Goal: Task Accomplishment & Management: Use online tool/utility

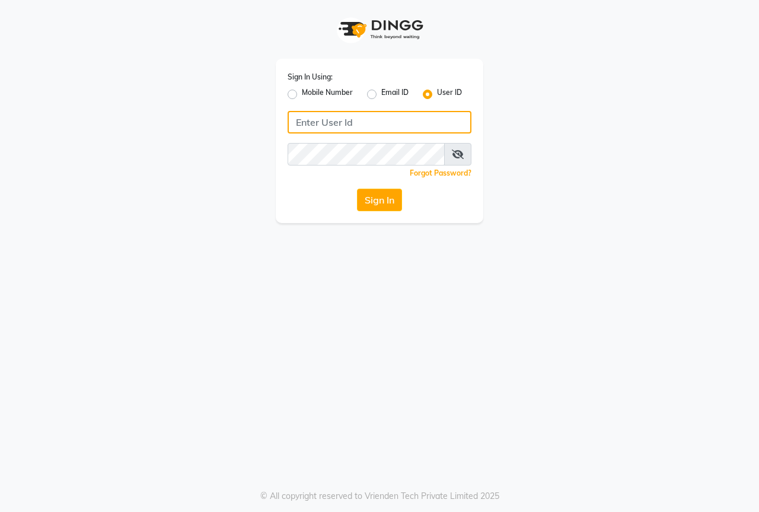
type input "thebestsalon"
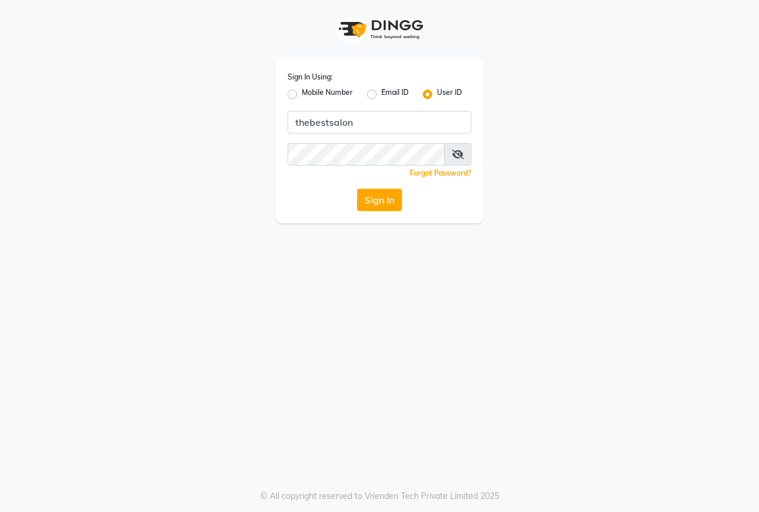
drag, startPoint x: 454, startPoint y: 156, endPoint x: 449, endPoint y: 152, distance: 6.9
click at [455, 156] on icon at bounding box center [458, 154] width 12 height 9
click at [427, 142] on div "Sign In Using: Mobile Number Email ID User ID thebestsalon Remember me Forgot P…" at bounding box center [380, 141] width 208 height 164
drag, startPoint x: 713, startPoint y: 363, endPoint x: 400, endPoint y: 316, distance: 316.7
click at [710, 364] on div "Sign In Using: Mobile Number Email ID User ID thebestsalon Remember me Forgot P…" at bounding box center [379, 256] width 759 height 512
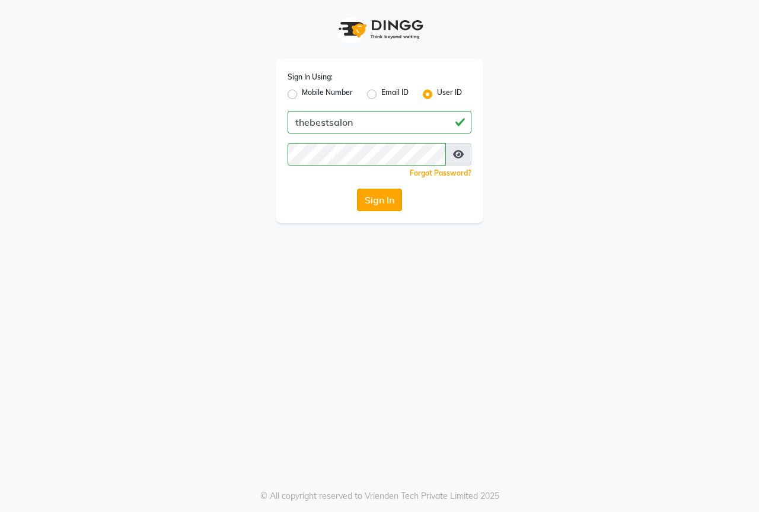
click at [379, 193] on button "Sign In" at bounding box center [379, 200] width 45 height 23
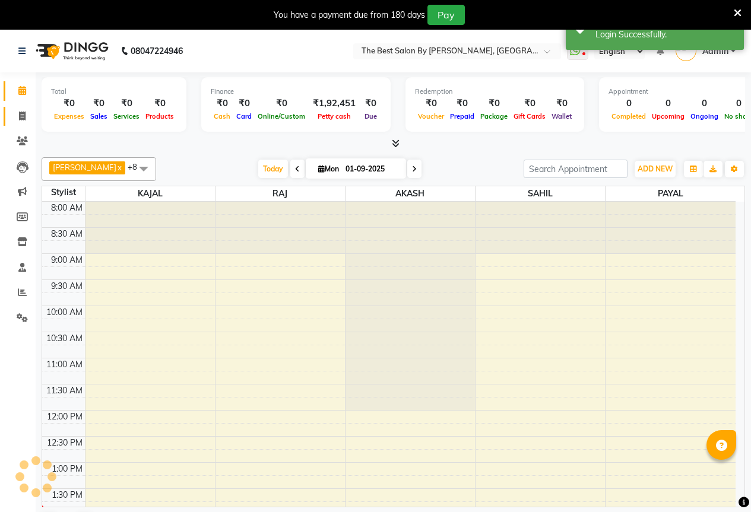
click at [20, 115] on icon at bounding box center [22, 116] width 7 height 9
select select "service"
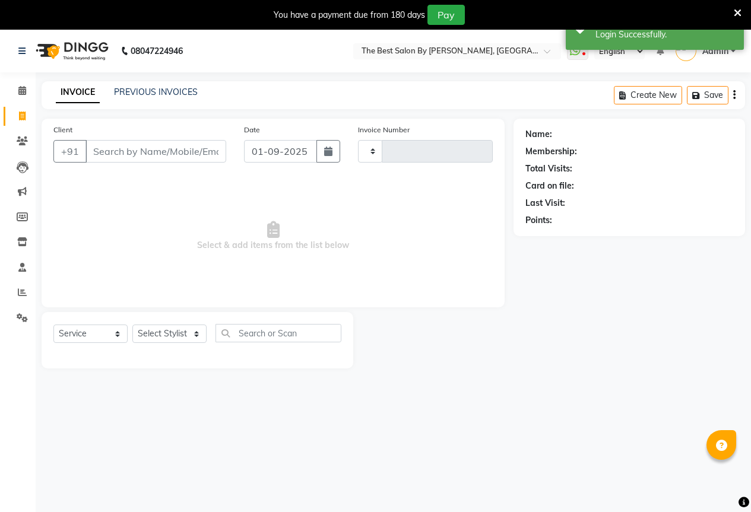
type input "1554"
select select "7209"
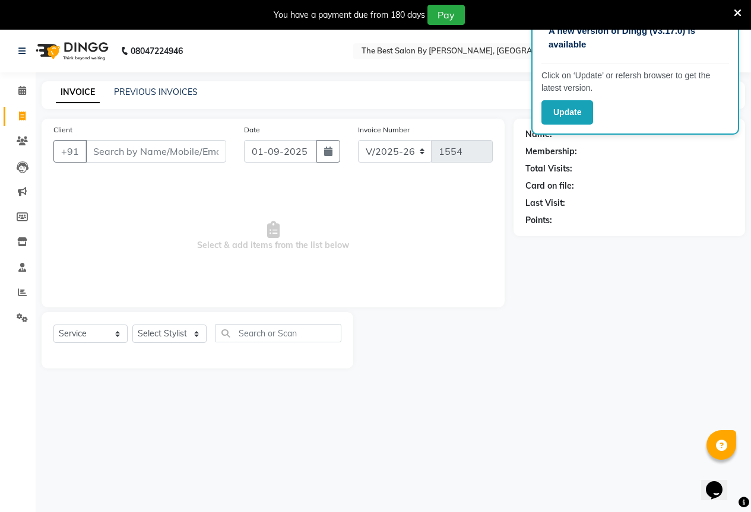
click at [735, 14] on icon at bounding box center [737, 13] width 8 height 11
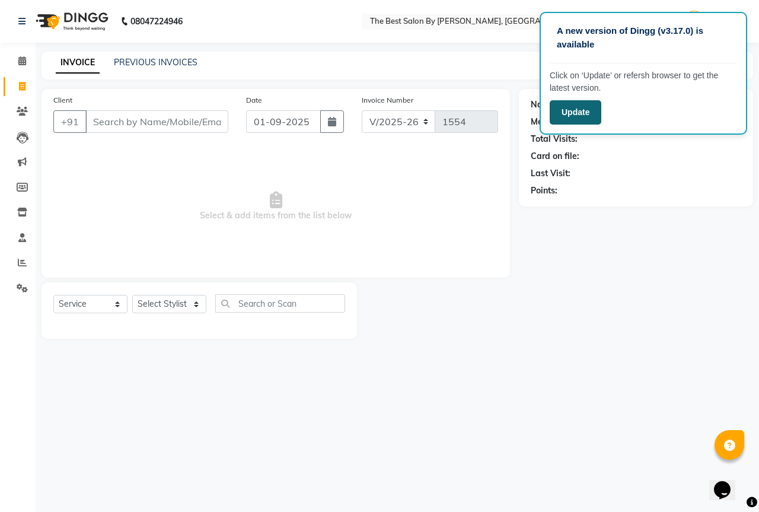
click at [586, 113] on button "Update" at bounding box center [576, 112] width 52 height 24
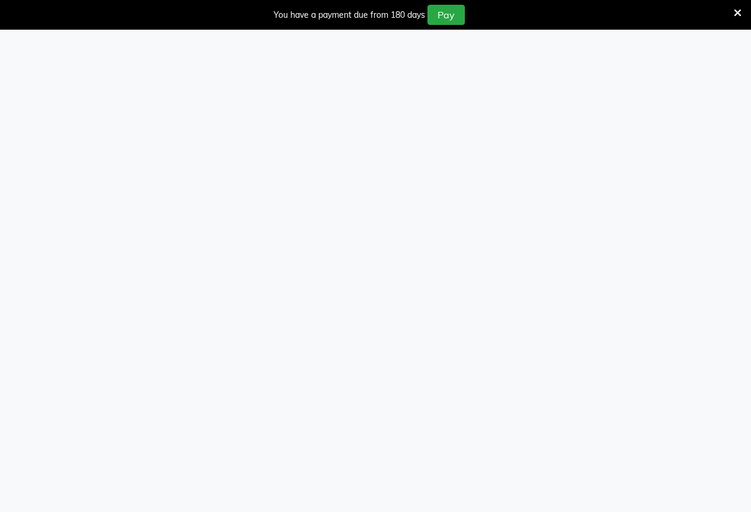
select select "service"
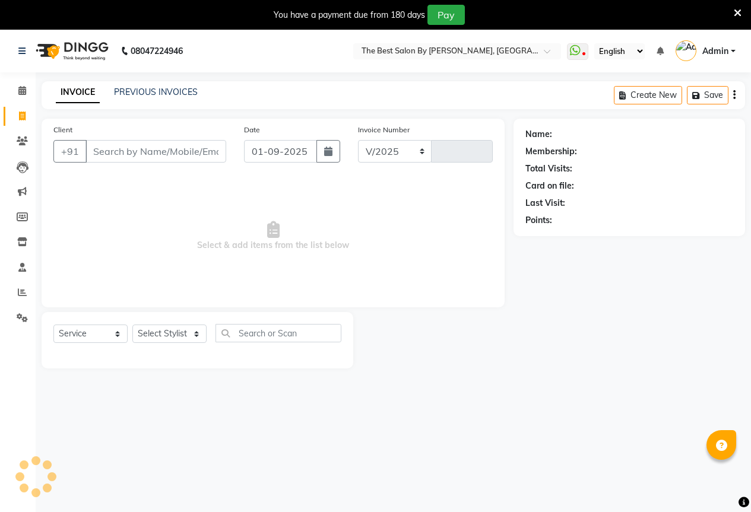
select select "7209"
type input "1554"
click at [177, 89] on link "PREVIOUS INVOICES" at bounding box center [156, 92] width 84 height 11
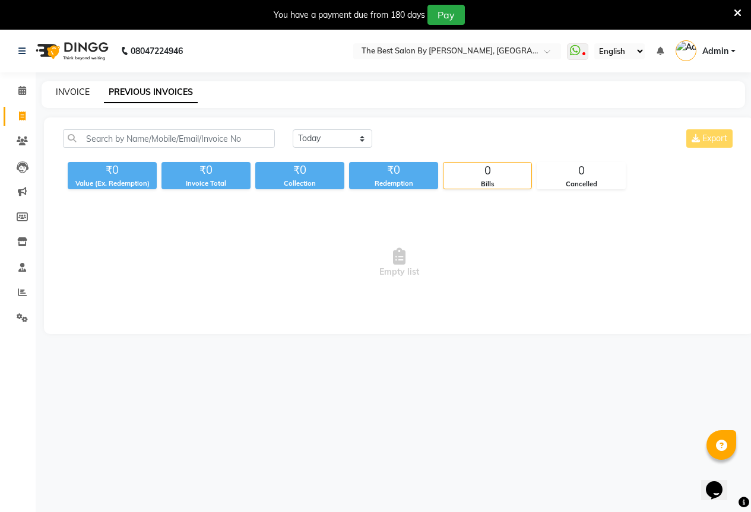
click at [81, 90] on link "INVOICE" at bounding box center [73, 92] width 34 height 11
select select "7209"
select select "service"
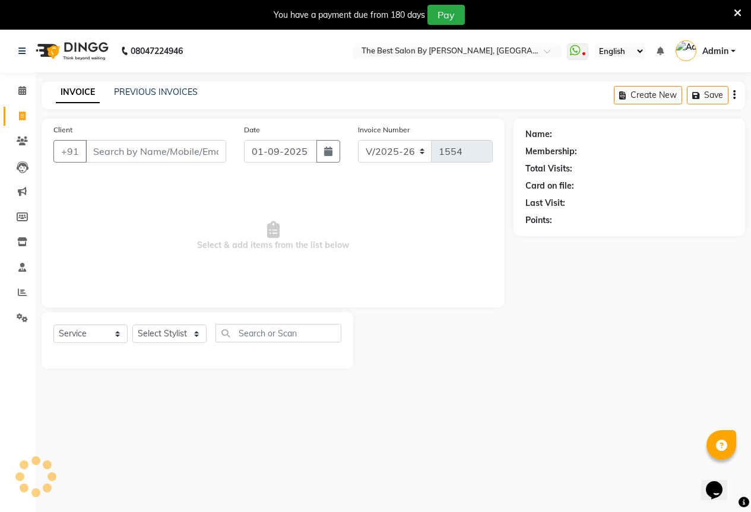
click at [119, 150] on input "Client" at bounding box center [155, 151] width 141 height 23
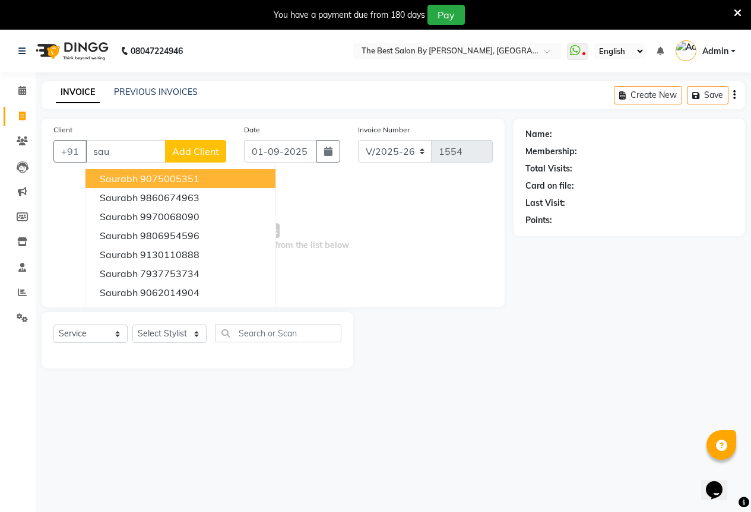
click at [128, 177] on span "saurabh" at bounding box center [119, 179] width 38 height 12
type input "9075005351"
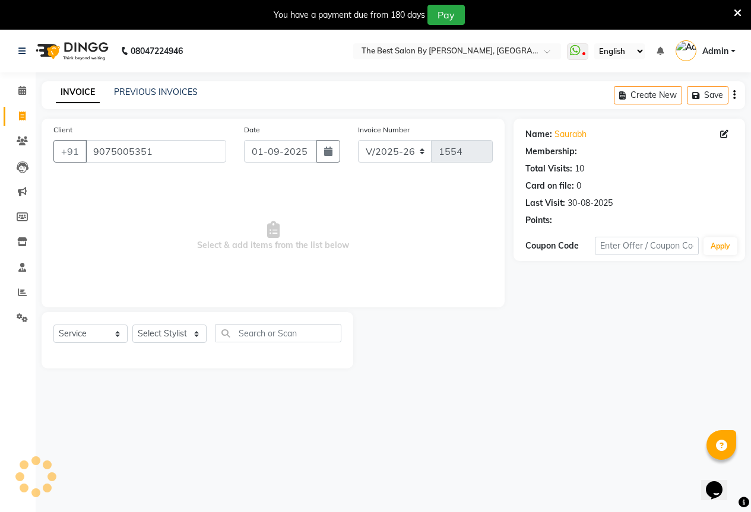
select select "1: Object"
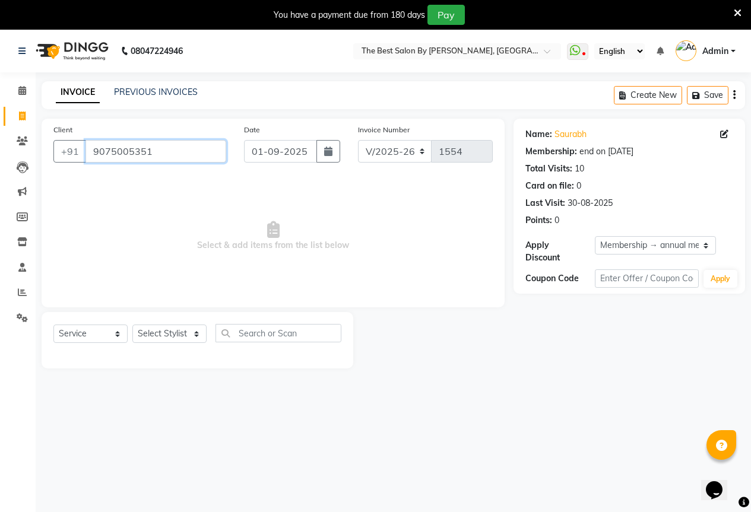
click at [166, 150] on input "9075005351" at bounding box center [155, 151] width 141 height 23
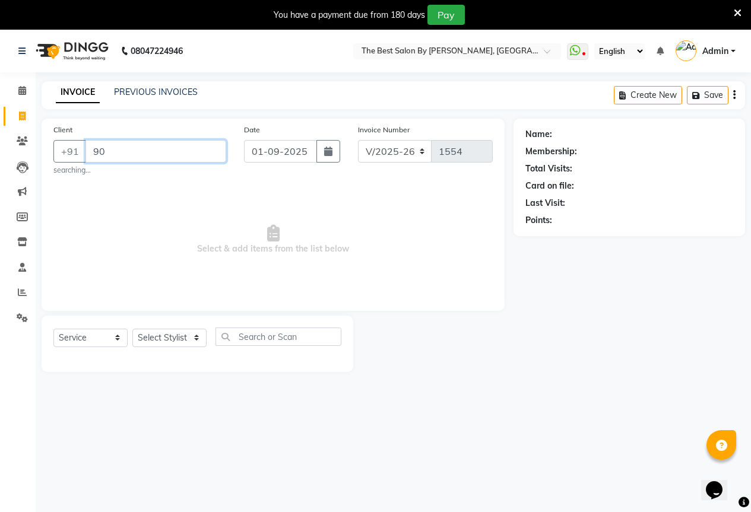
type input "9"
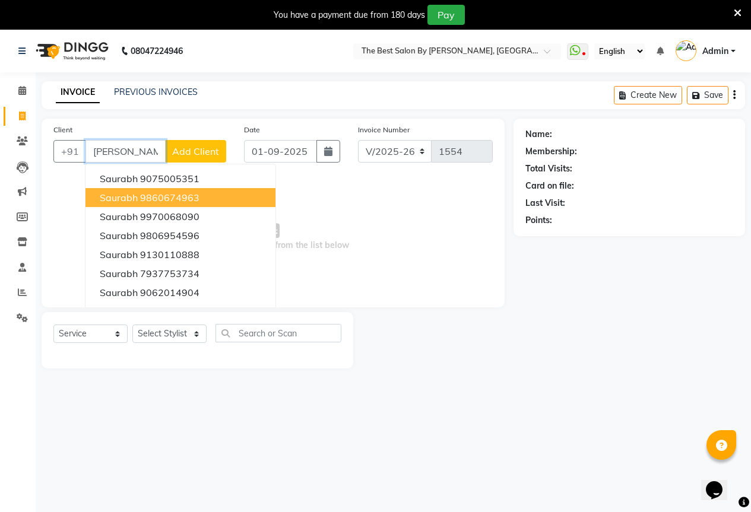
click at [157, 195] on ngb-highlight "9860674963" at bounding box center [169, 198] width 59 height 12
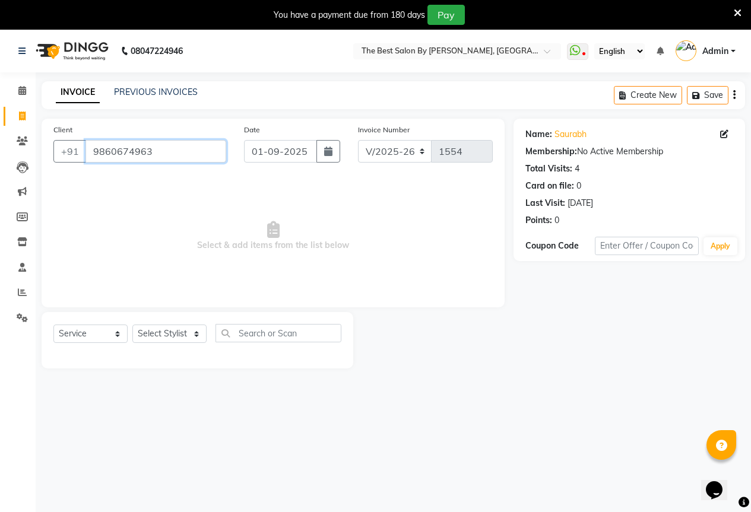
click at [168, 148] on input "9860674963" at bounding box center [155, 151] width 141 height 23
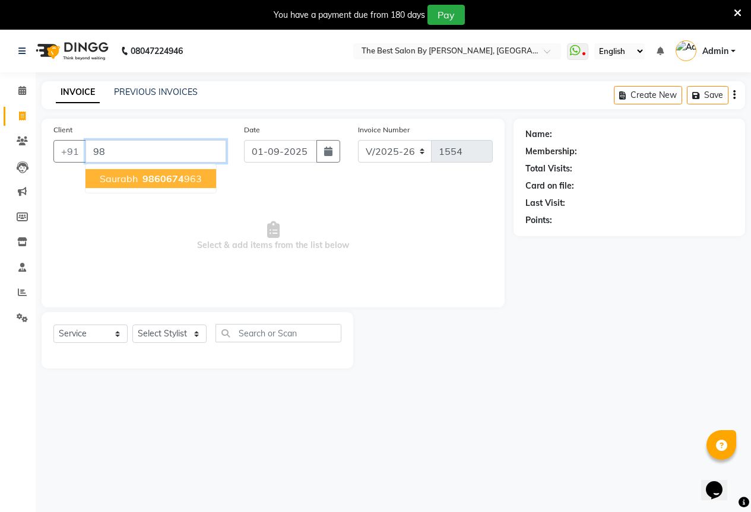
type input "9"
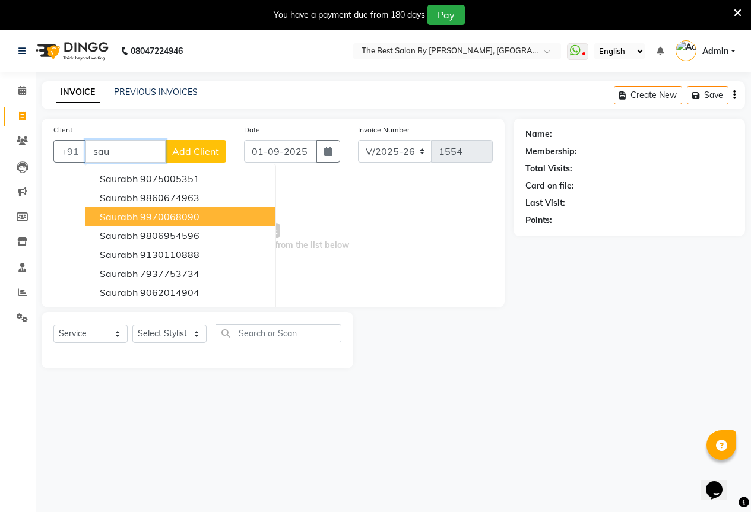
click at [161, 212] on ngb-highlight "9970068090" at bounding box center [169, 217] width 59 height 12
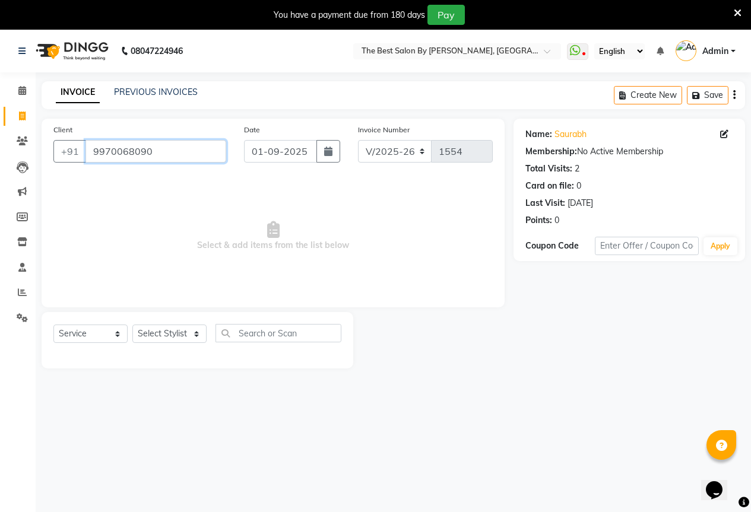
click at [156, 154] on input "9970068090" at bounding box center [155, 151] width 141 height 23
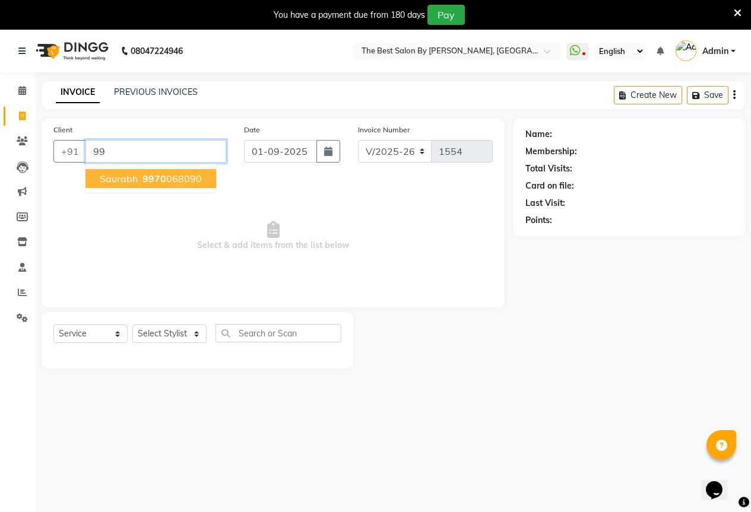
type input "9"
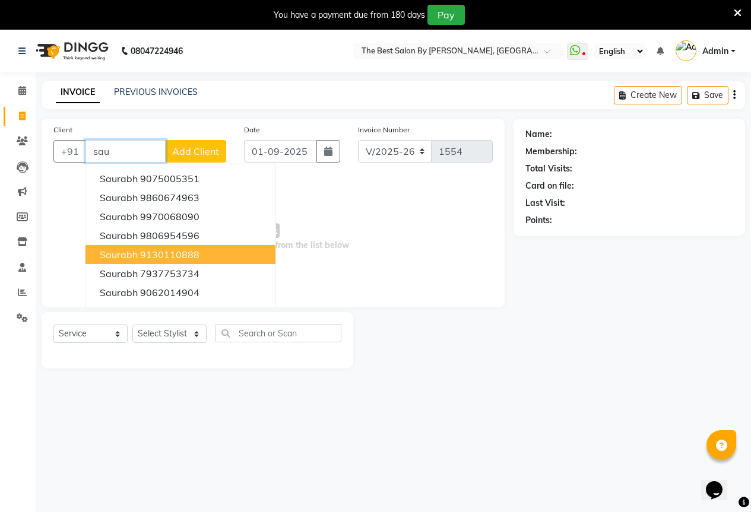
click at [164, 258] on ngb-highlight "9130110888" at bounding box center [169, 255] width 59 height 12
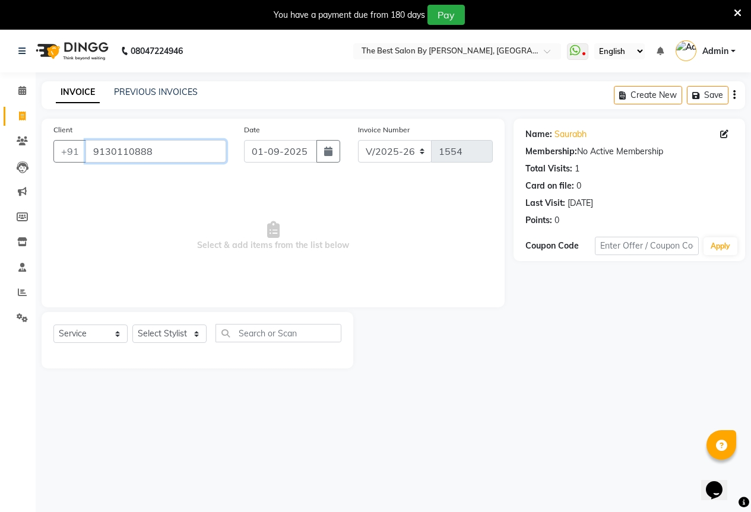
click at [160, 148] on input "9130110888" at bounding box center [155, 151] width 141 height 23
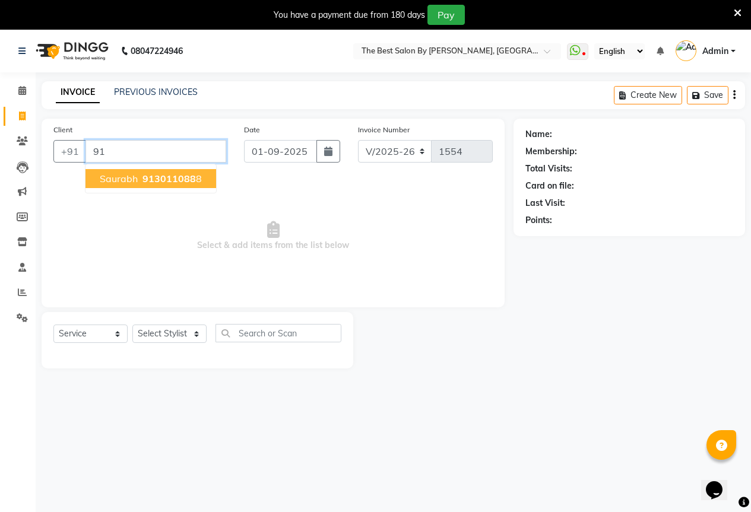
type input "9"
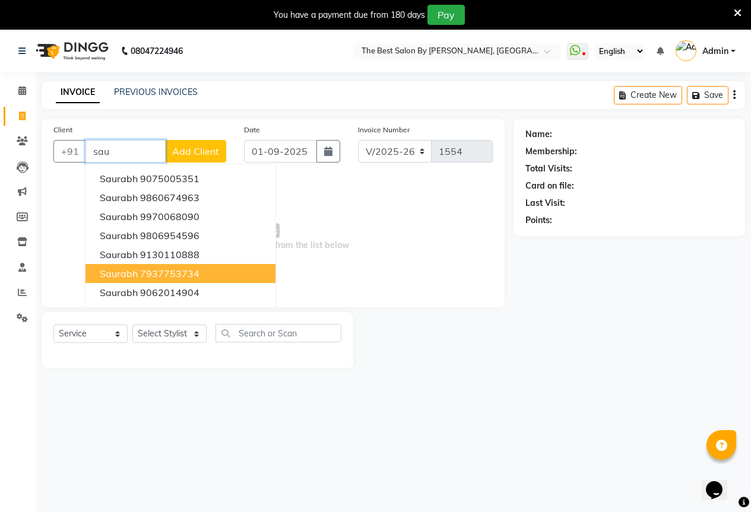
click at [158, 276] on ngb-highlight "7937753734" at bounding box center [169, 274] width 59 height 12
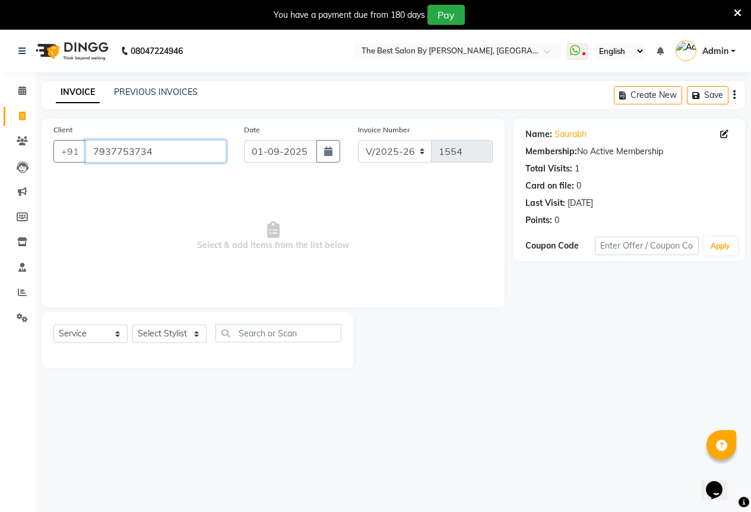
click at [182, 152] on input "7937753734" at bounding box center [155, 151] width 141 height 23
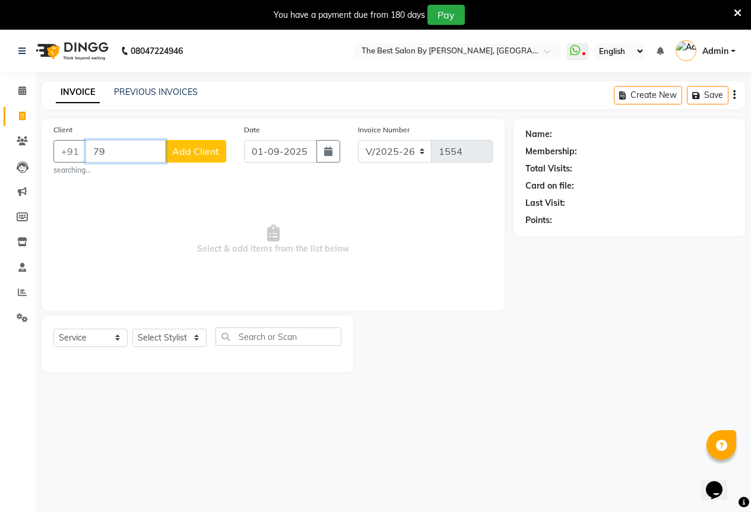
type input "7"
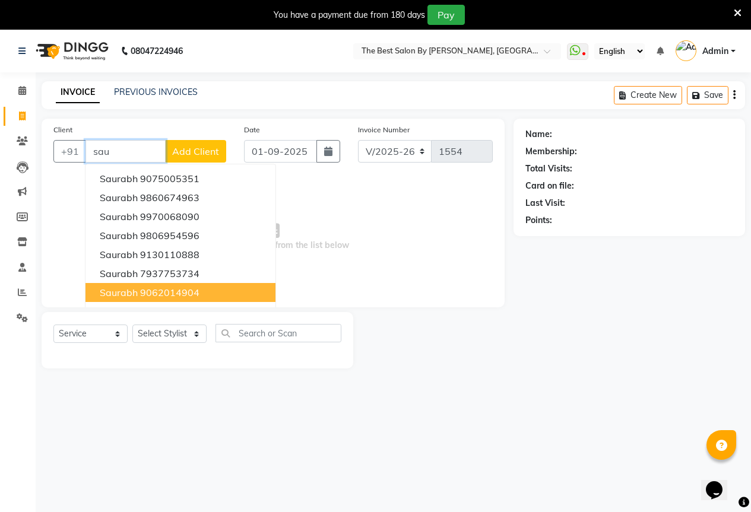
click at [141, 285] on button "Saurabh 9062014904" at bounding box center [180, 292] width 190 height 19
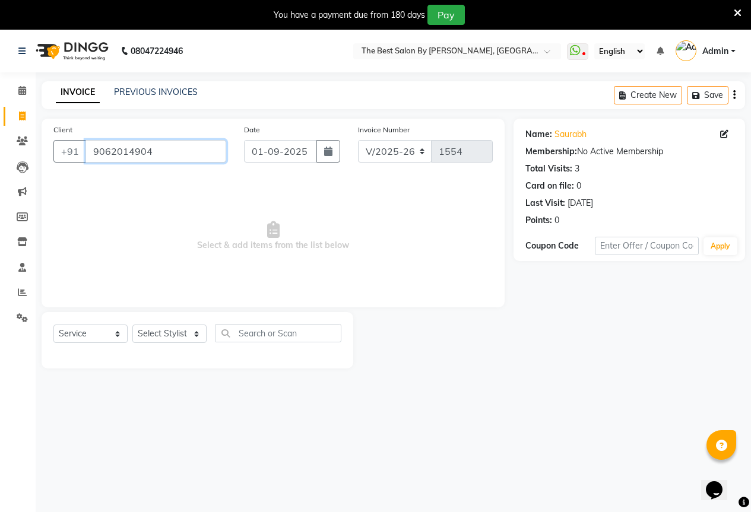
click at [176, 154] on input "9062014904" at bounding box center [155, 151] width 141 height 23
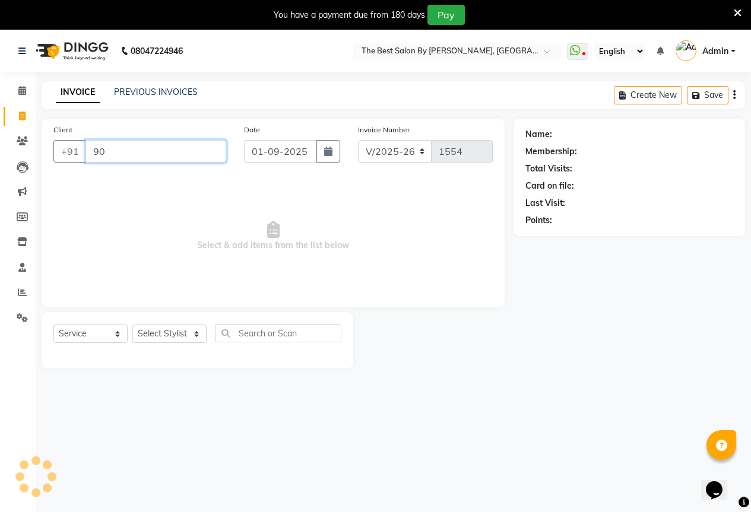
type input "9"
click at [114, 151] on input "Client" at bounding box center [155, 151] width 141 height 23
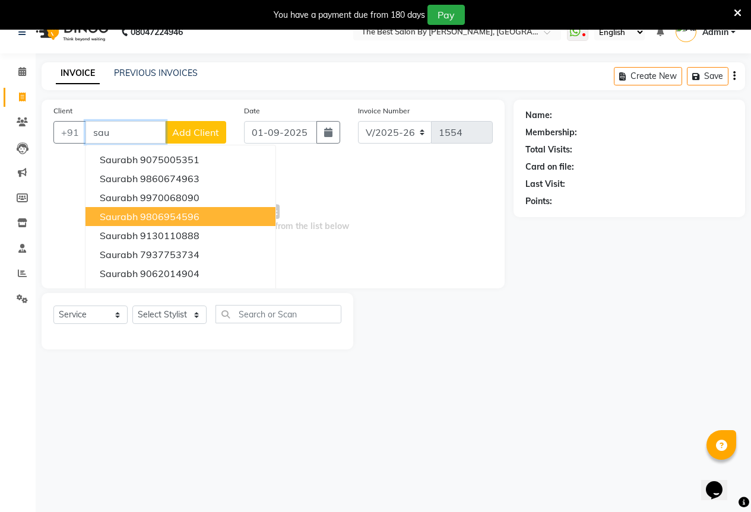
scroll to position [30, 0]
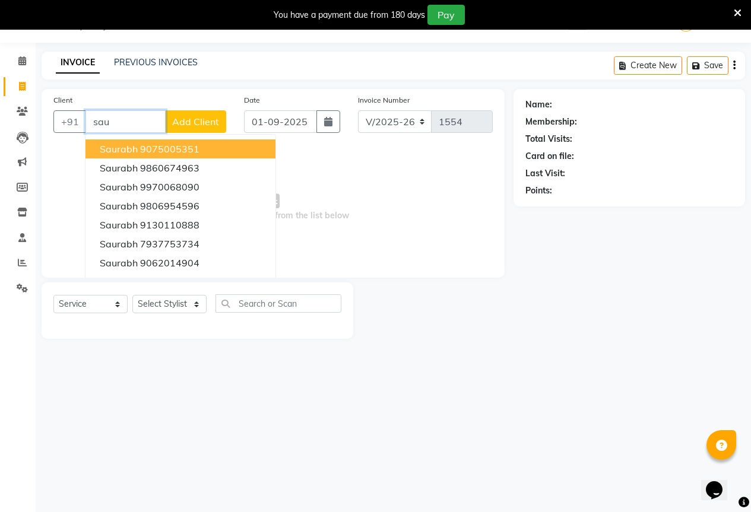
click at [177, 145] on ngb-highlight "9075005351" at bounding box center [169, 149] width 59 height 12
type input "9075005351"
select select "1: Object"
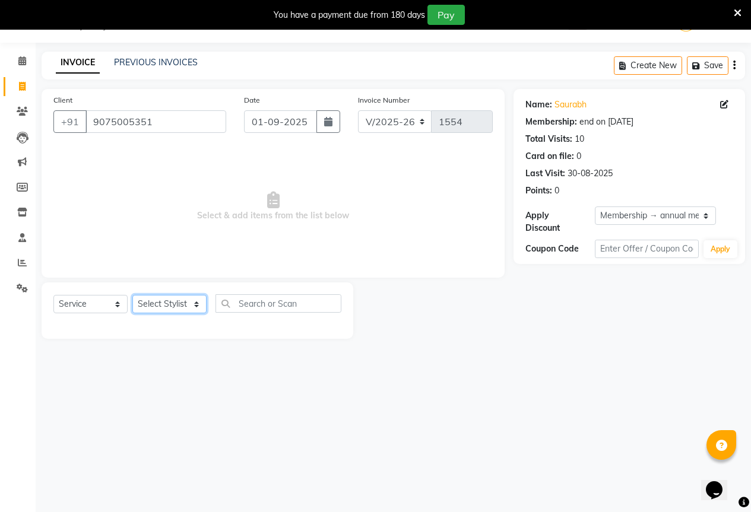
click at [173, 303] on select "Select Stylist AKASH KAJAL [PERSON_NAME] [PERSON_NAME] [PERSON_NAME]" at bounding box center [169, 304] width 74 height 18
click at [404, 198] on span "Select & add items from the list below" at bounding box center [272, 206] width 439 height 119
click at [561, 103] on link "Saurabh" at bounding box center [570, 104] width 32 height 12
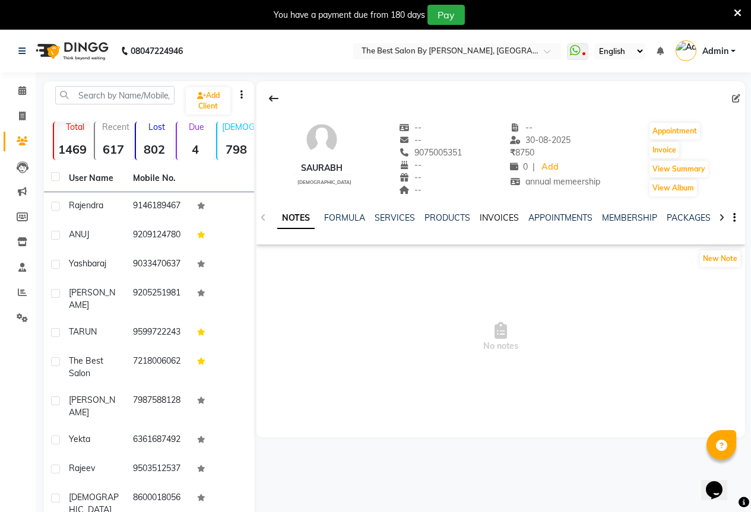
click at [492, 217] on link "INVOICES" at bounding box center [498, 217] width 39 height 11
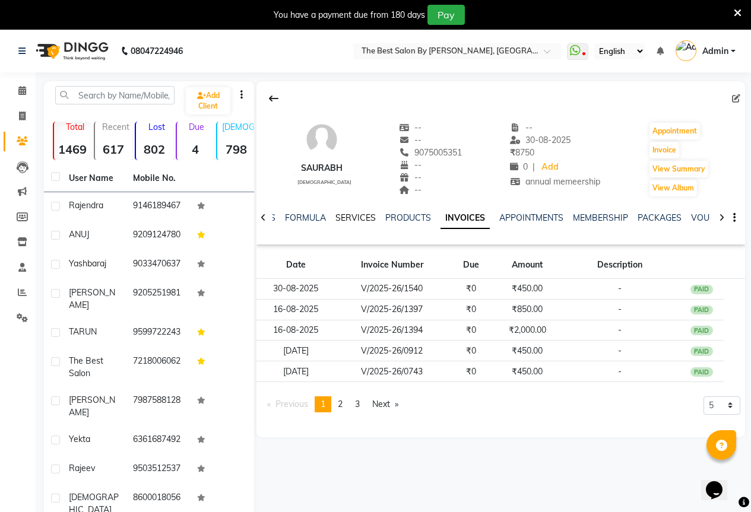
click at [357, 218] on link "SERVICES" at bounding box center [355, 217] width 40 height 11
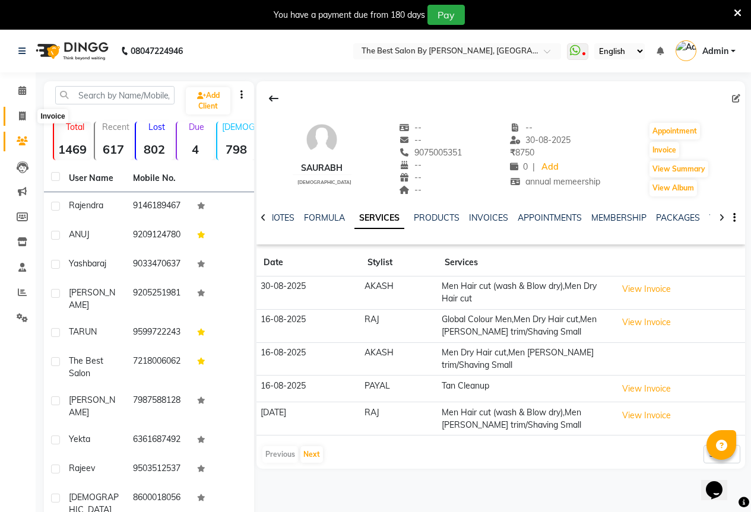
click at [17, 115] on span at bounding box center [22, 117] width 21 height 14
select select "7209"
select select "service"
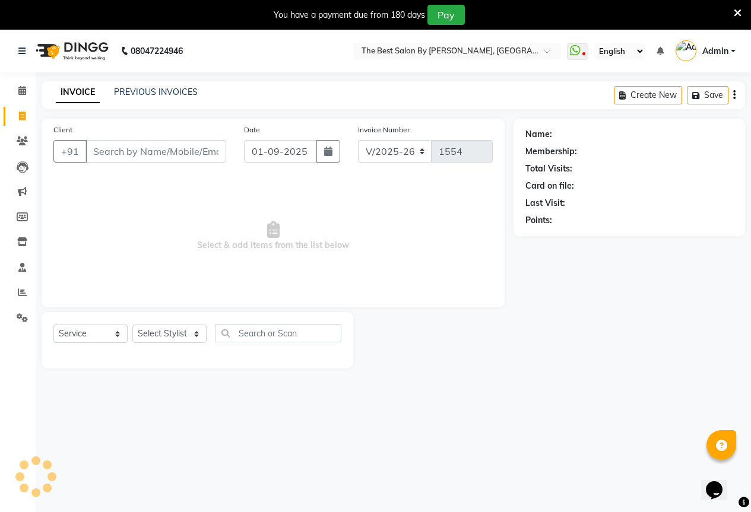
scroll to position [30, 0]
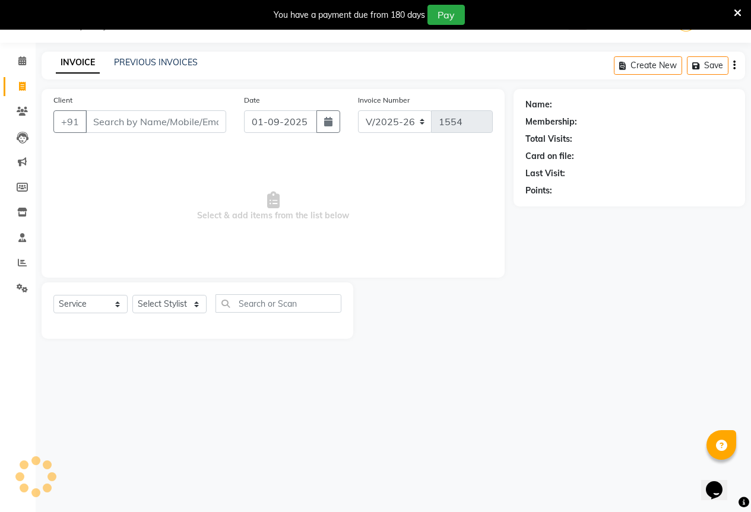
click at [126, 129] on input "Client" at bounding box center [155, 121] width 141 height 23
type input "s"
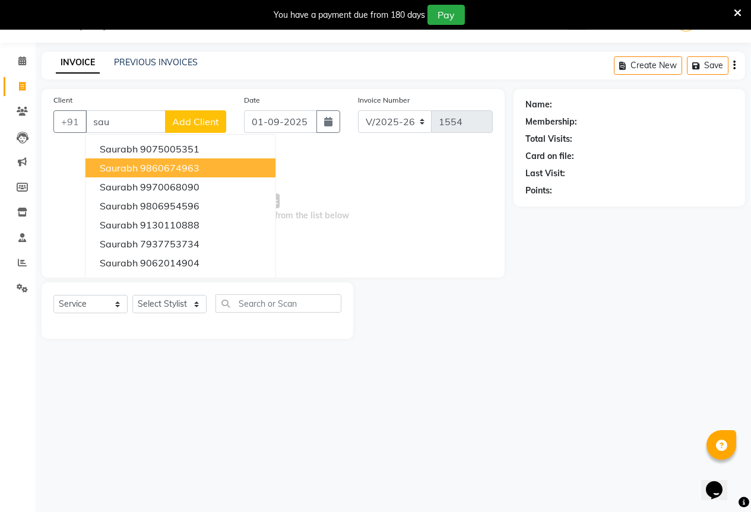
click at [183, 167] on ngb-highlight "9860674963" at bounding box center [169, 168] width 59 height 12
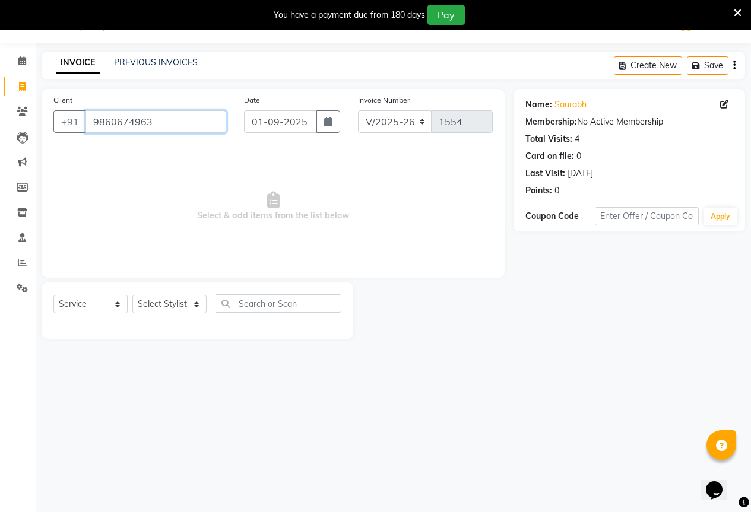
click at [166, 125] on input "9860674963" at bounding box center [155, 121] width 141 height 23
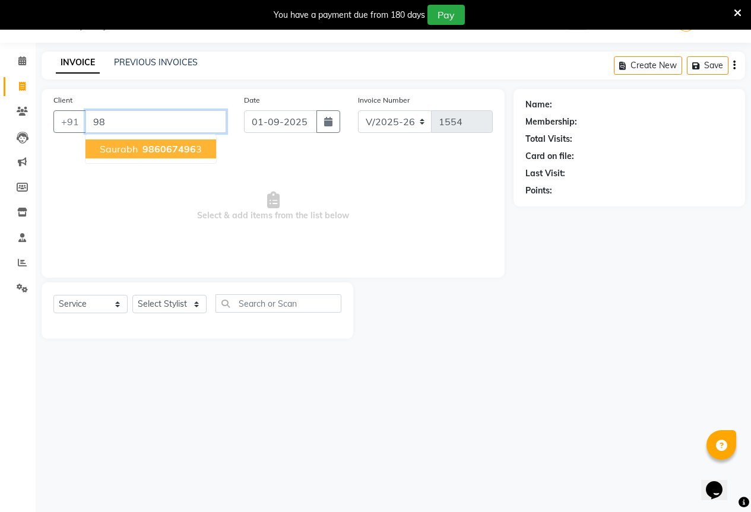
type input "9"
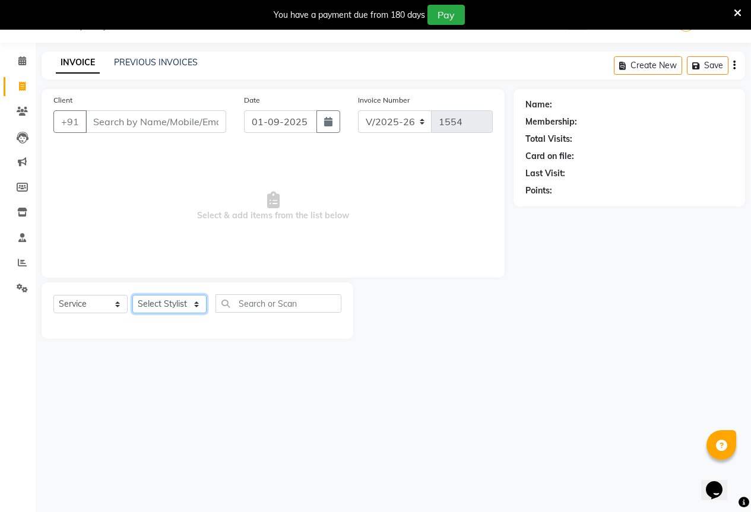
click at [160, 307] on select "Select Stylist AKASH KAJAL [PERSON_NAME] [PERSON_NAME] [PERSON_NAME]" at bounding box center [169, 304] width 74 height 18
select select "61550"
click at [132, 295] on select "Select Stylist AKASH KAJAL [PERSON_NAME] [PERSON_NAME] [PERSON_NAME]" at bounding box center [169, 304] width 74 height 18
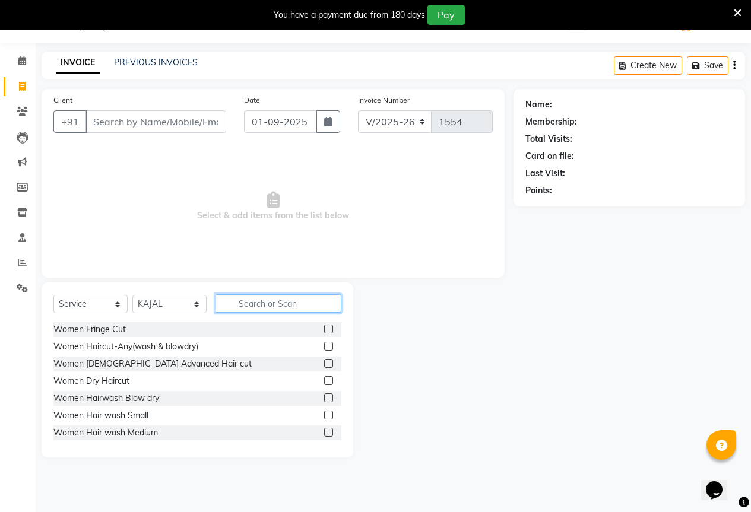
click at [278, 298] on input "text" at bounding box center [278, 303] width 126 height 18
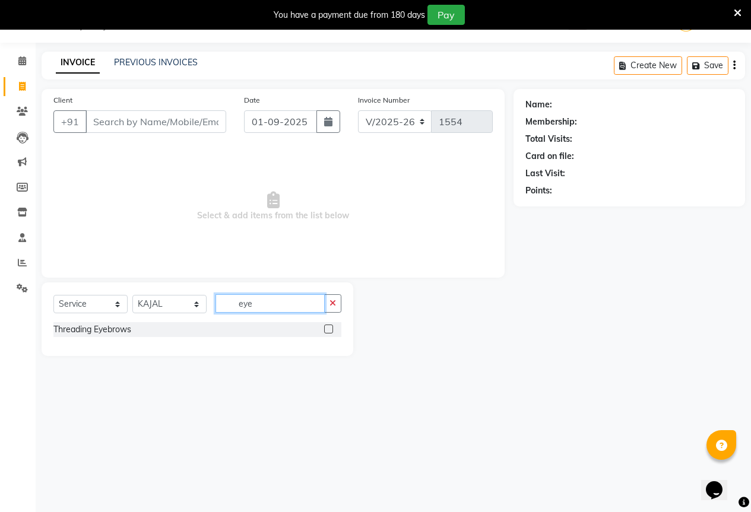
type input "eye"
click at [329, 326] on label at bounding box center [328, 329] width 9 height 9
click at [329, 326] on input "checkbox" at bounding box center [328, 330] width 8 height 8
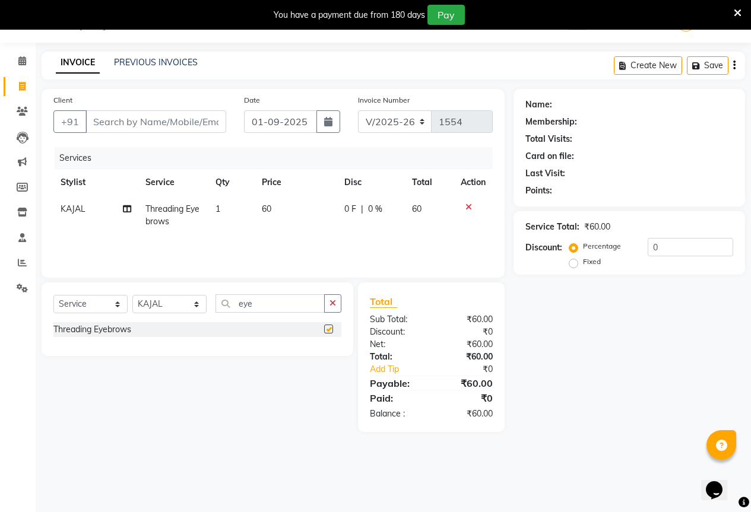
checkbox input "false"
click at [174, 299] on select "Select Stylist AKASH KAJAL [PERSON_NAME] [PERSON_NAME] [PERSON_NAME]" at bounding box center [169, 304] width 74 height 18
select select "61551"
click at [132, 295] on select "Select Stylist AKASH KAJAL [PERSON_NAME] [PERSON_NAME] [PERSON_NAME]" at bounding box center [169, 304] width 74 height 18
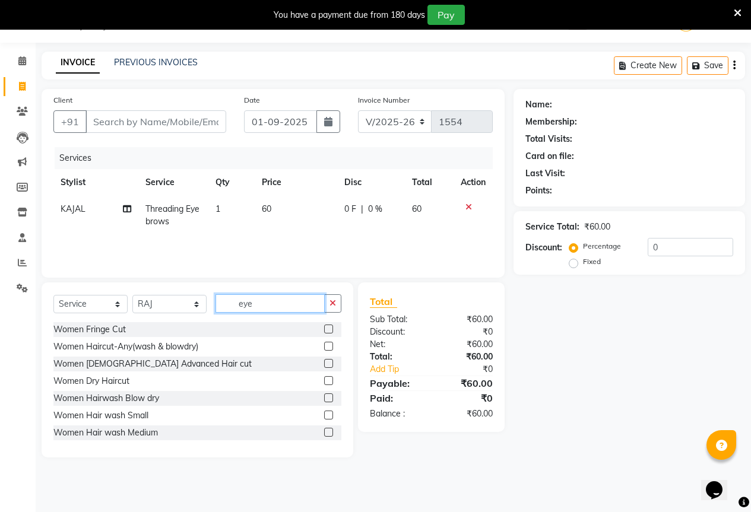
click at [285, 308] on input "eye" at bounding box center [269, 303] width 109 height 18
type input "e"
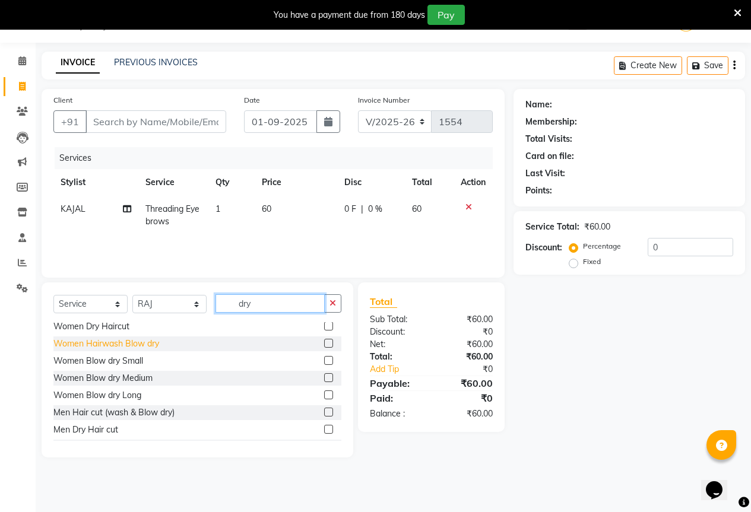
scroll to position [36, 0]
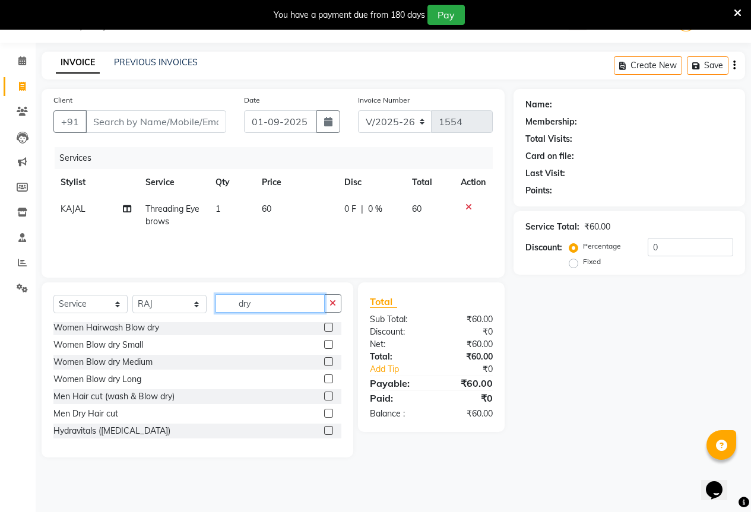
type input "dry"
click at [324, 414] on label at bounding box center [328, 413] width 9 height 9
click at [324, 414] on input "checkbox" at bounding box center [328, 414] width 8 height 8
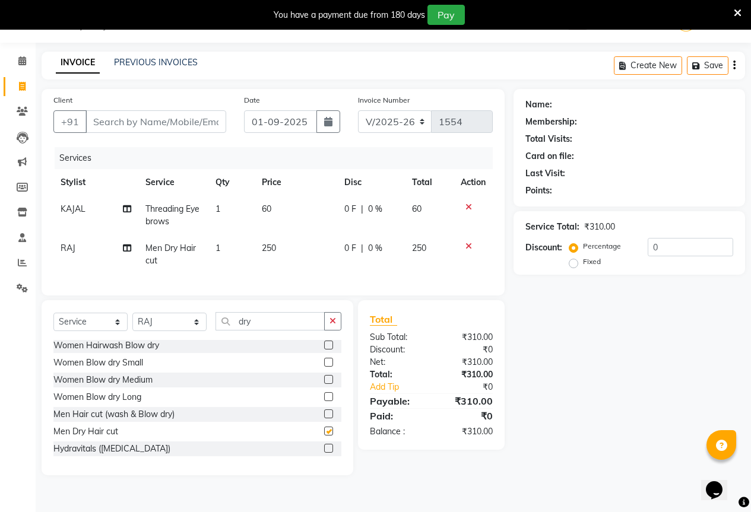
checkbox input "false"
click at [144, 130] on input "Client" at bounding box center [155, 121] width 141 height 23
click at [277, 320] on div "Select Service Product Membership Package Voucher Prepaid Gift Card Select Styl…" at bounding box center [197, 387] width 311 height 175
click at [272, 330] on input "dry" at bounding box center [269, 321] width 109 height 18
type input "d"
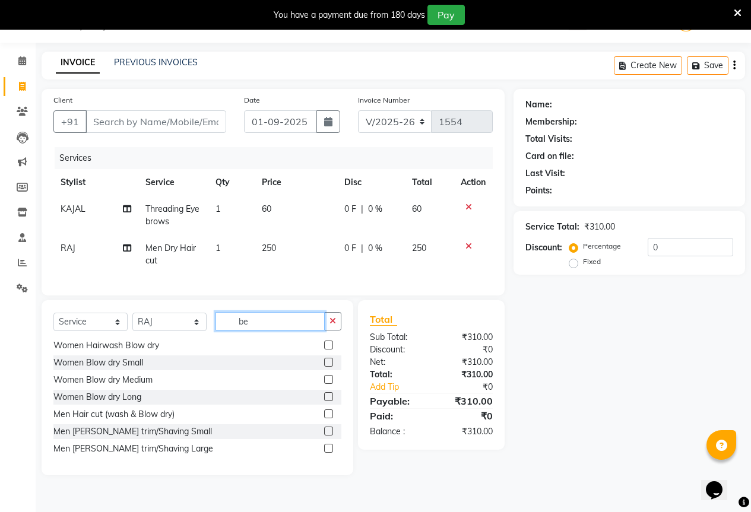
scroll to position [0, 0]
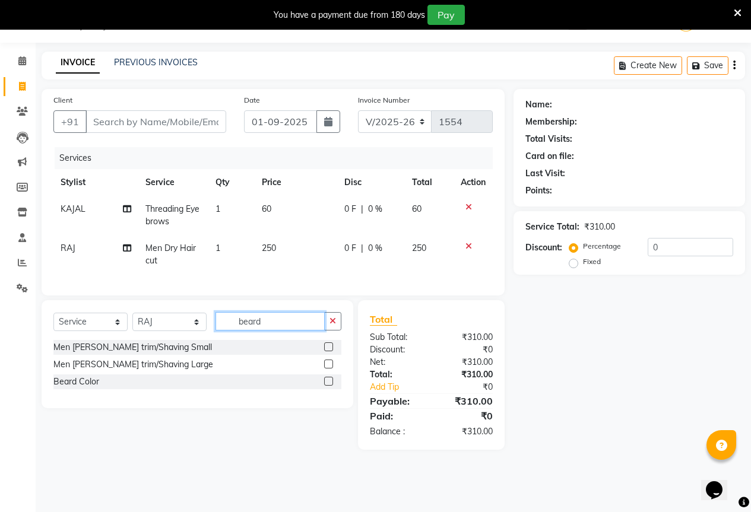
type input "beard"
click at [328, 351] on label at bounding box center [328, 346] width 9 height 9
click at [328, 351] on input "checkbox" at bounding box center [328, 348] width 8 height 8
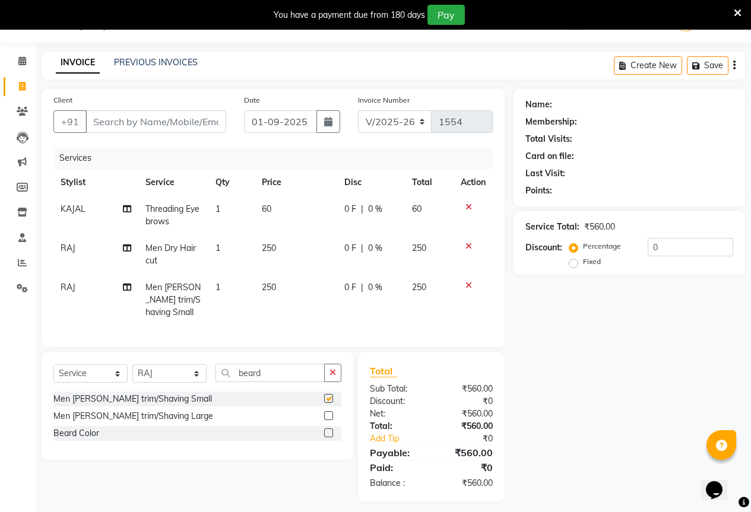
checkbox input "false"
click at [113, 123] on input "Client" at bounding box center [155, 121] width 141 height 23
click at [126, 119] on input "Client" at bounding box center [155, 121] width 141 height 23
click at [140, 119] on input "Client" at bounding box center [155, 121] width 141 height 23
click at [109, 116] on input "Client" at bounding box center [155, 121] width 141 height 23
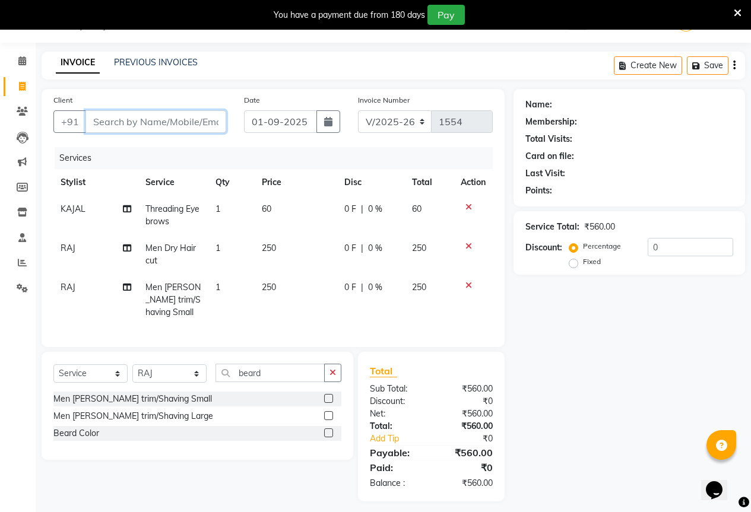
click at [102, 122] on input "Client" at bounding box center [155, 121] width 141 height 23
click at [102, 119] on input "Client" at bounding box center [155, 121] width 141 height 23
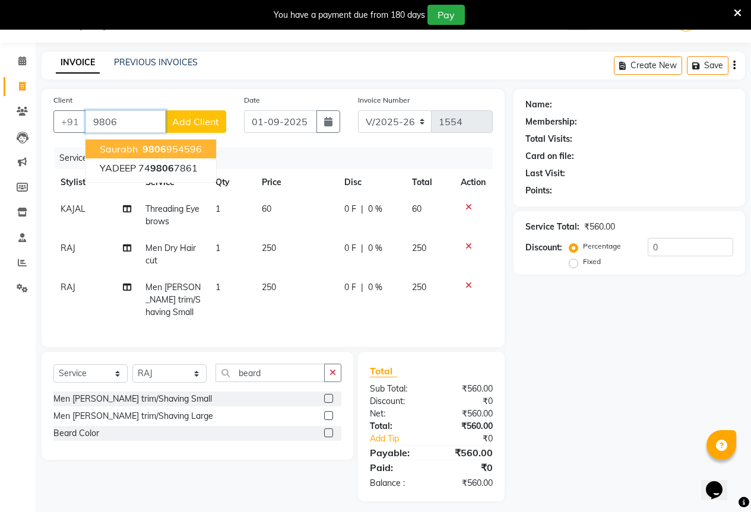
click at [127, 148] on span "saurabh" at bounding box center [119, 149] width 38 height 12
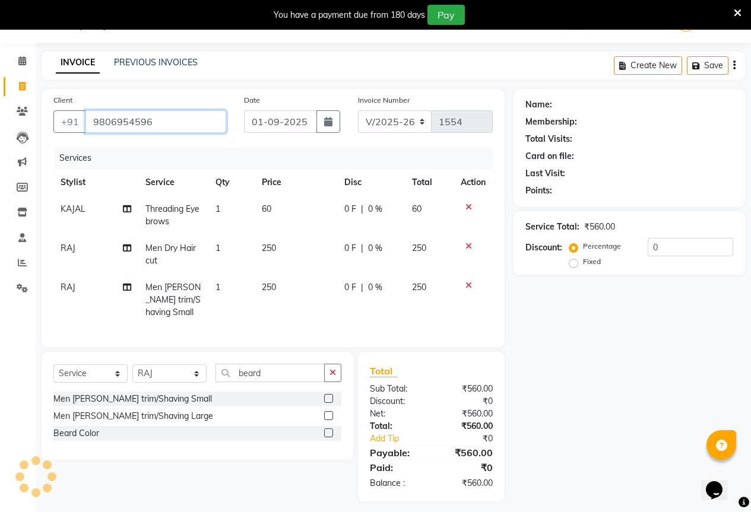
type input "9806954596"
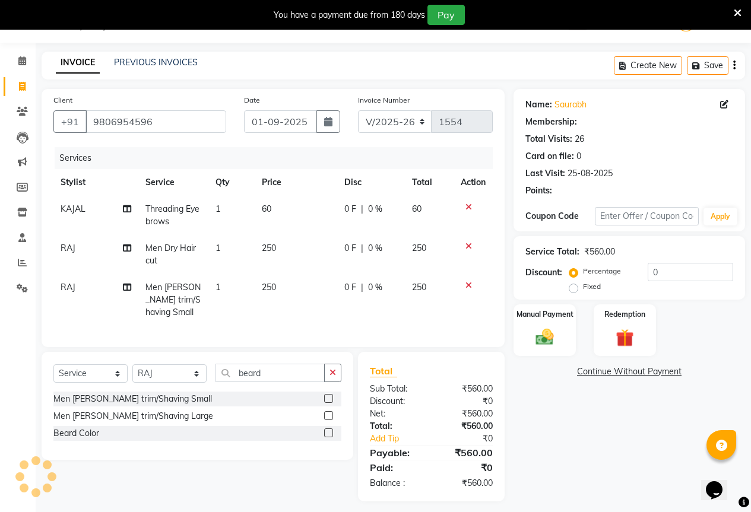
select select "1: Object"
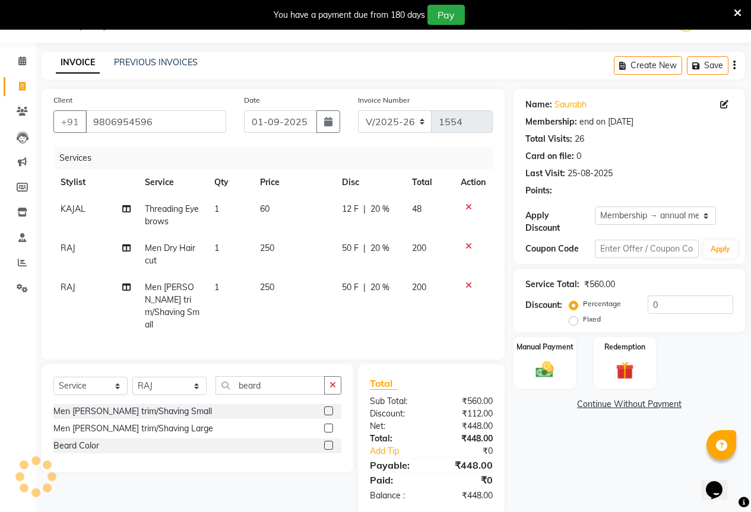
type input "20"
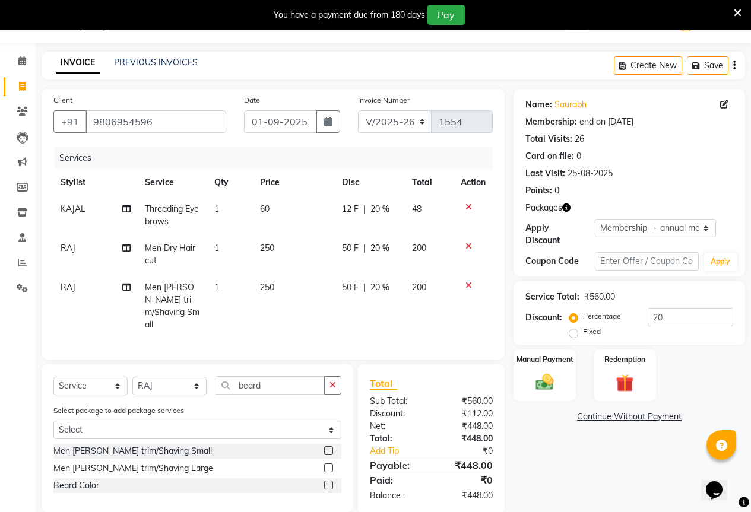
click at [353, 285] on span "50 F" at bounding box center [350, 287] width 17 height 12
select select "61551"
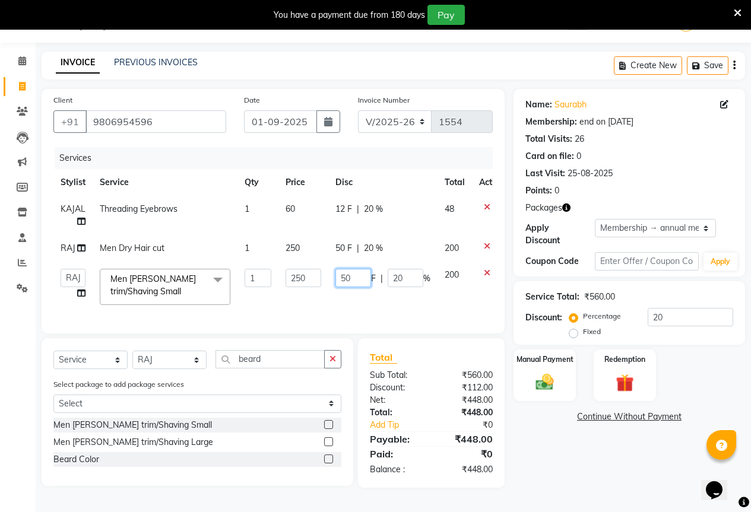
click at [353, 275] on input "50" at bounding box center [353, 278] width 36 height 18
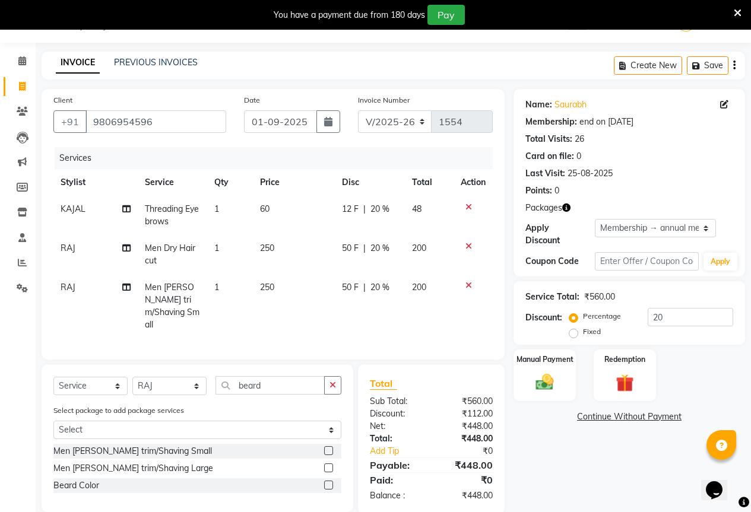
click at [345, 211] on span "12 F" at bounding box center [350, 209] width 17 height 12
select select "61550"
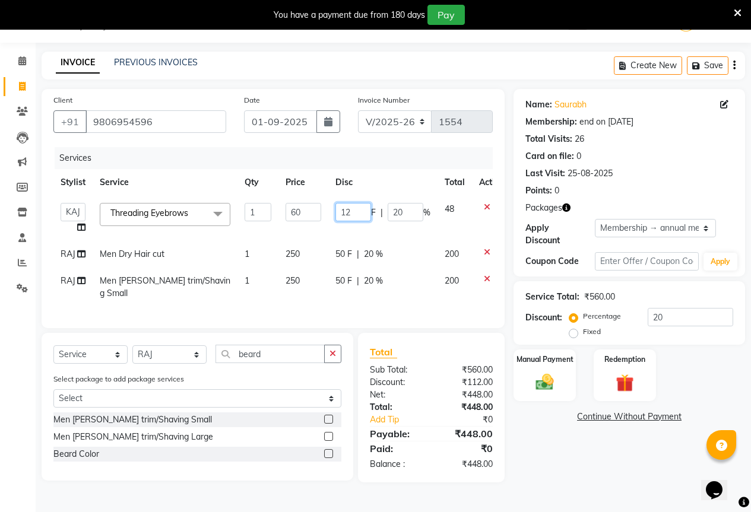
click at [352, 209] on input "12" at bounding box center [353, 212] width 36 height 18
type input "10"
click at [557, 455] on div "Name: Saurabh Membership: end on 13-07-2026 Total Visits: 26 Card on file: 0 La…" at bounding box center [633, 285] width 240 height 393
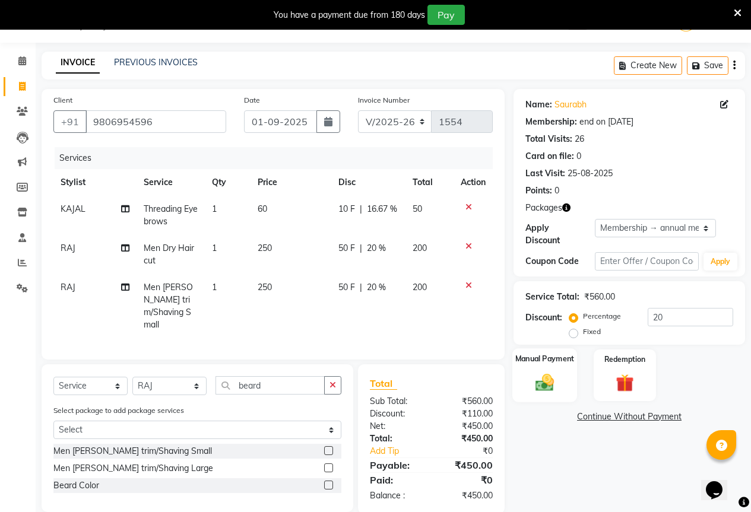
click at [545, 376] on img at bounding box center [544, 381] width 30 height 21
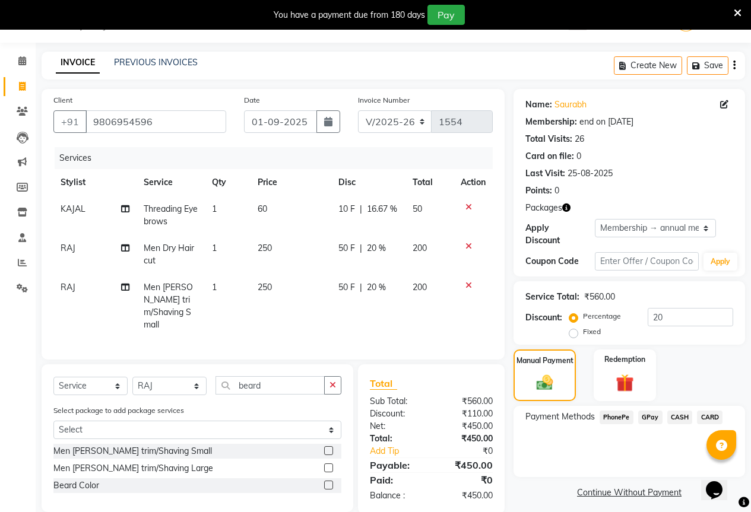
click at [655, 411] on span "GPay" at bounding box center [650, 418] width 24 height 14
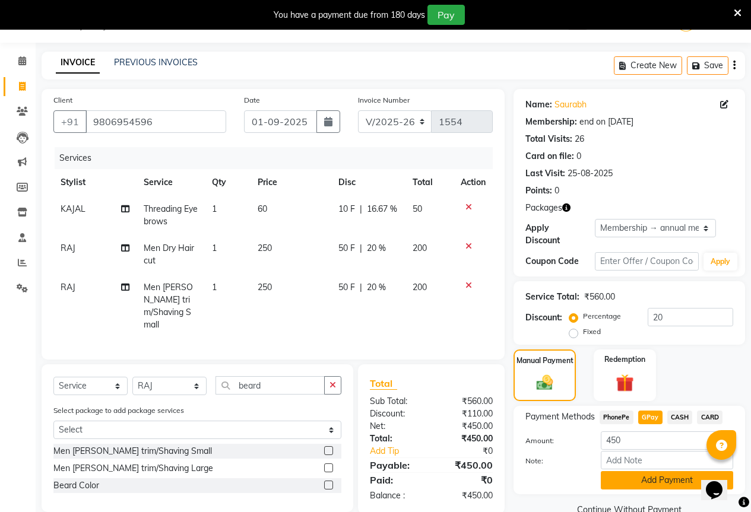
click at [638, 473] on button "Add Payment" at bounding box center [666, 480] width 132 height 18
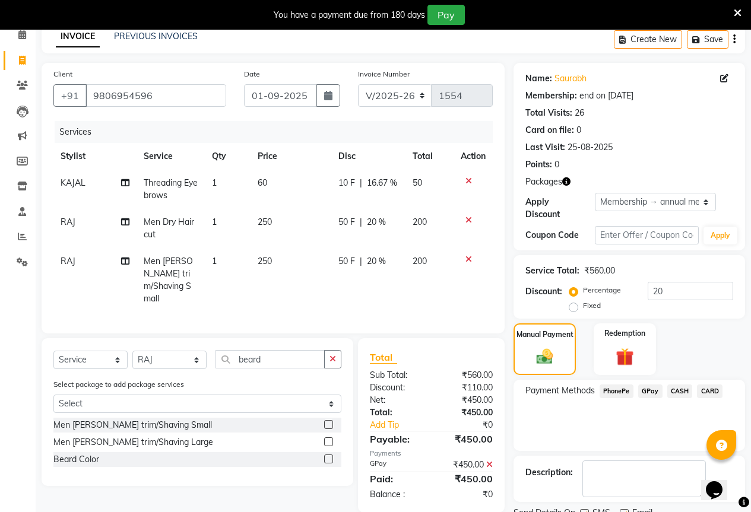
scroll to position [94, 0]
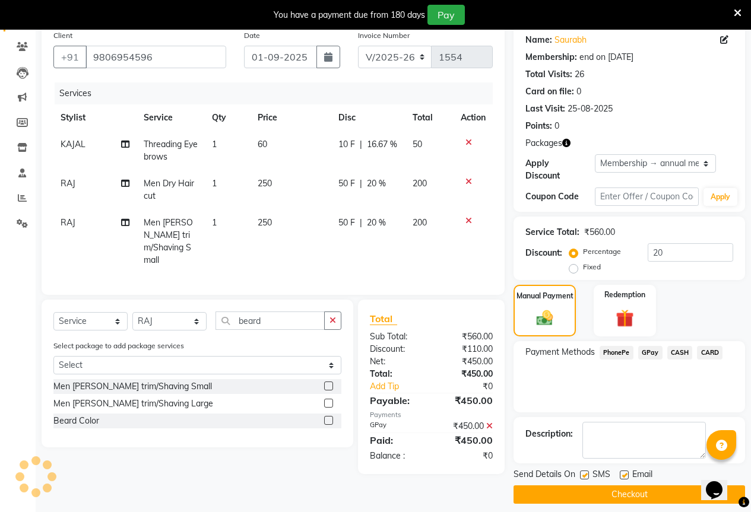
click at [635, 485] on button "Checkout" at bounding box center [628, 494] width 231 height 18
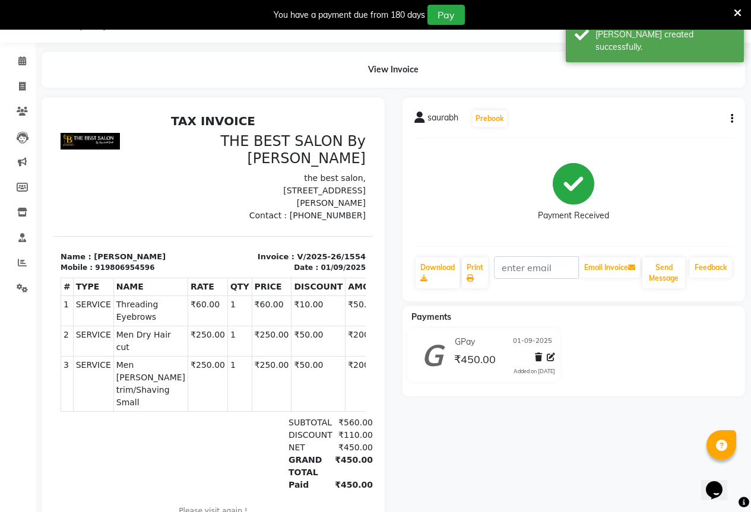
scroll to position [75, 0]
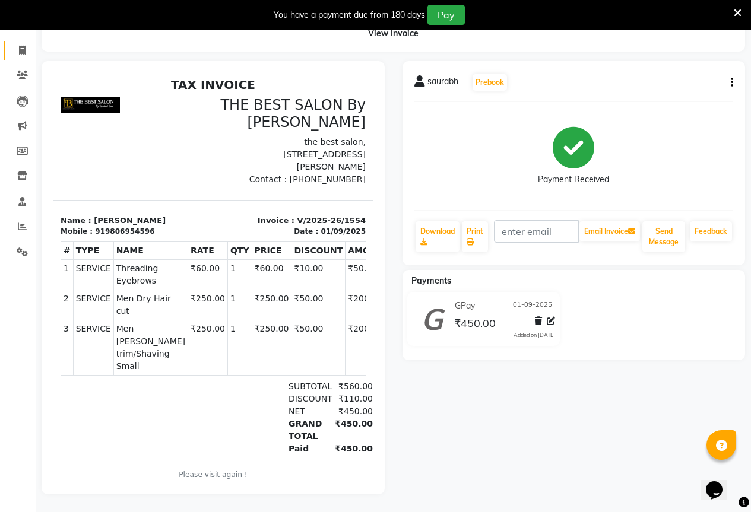
click at [14, 50] on link "Invoice" at bounding box center [18, 51] width 28 height 20
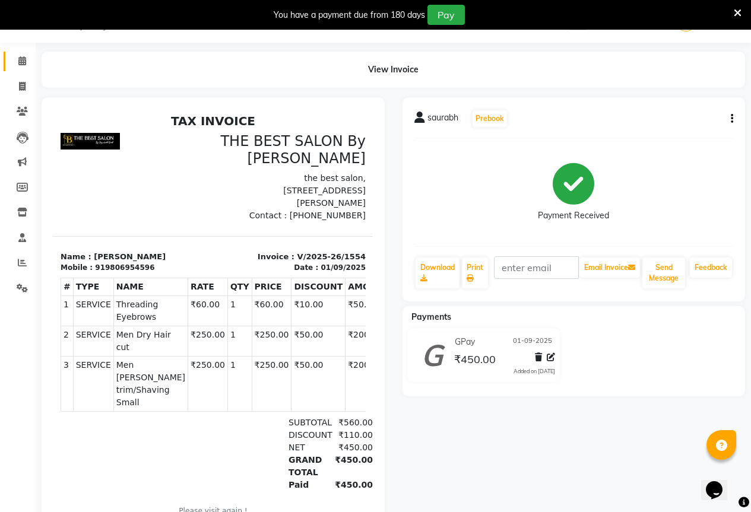
select select "7209"
select select "service"
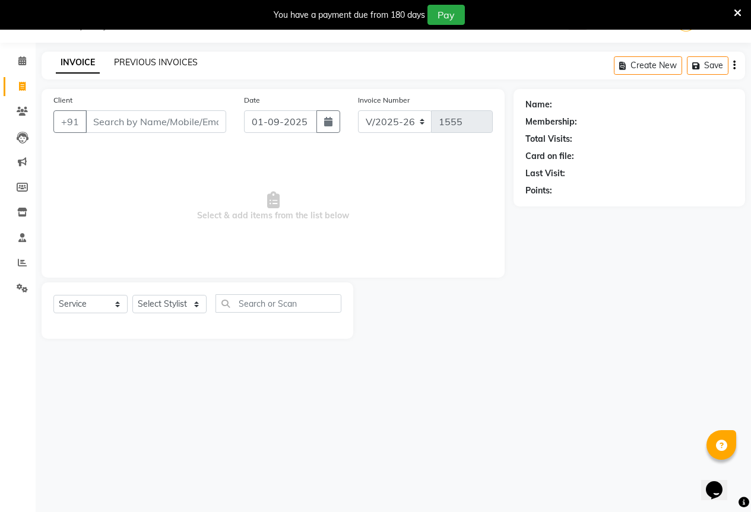
click at [179, 58] on link "PREVIOUS INVOICES" at bounding box center [156, 62] width 84 height 11
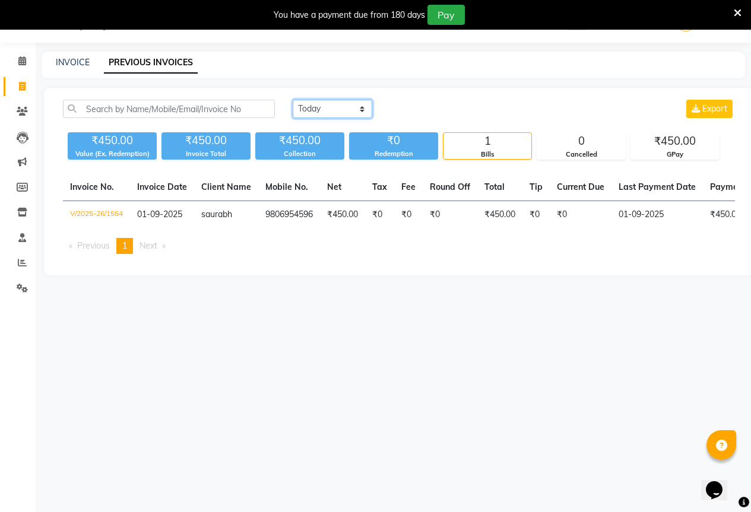
click at [344, 107] on select "Today Yesterday Custom Range" at bounding box center [332, 109] width 80 height 18
select select "yesterday"
click at [292, 100] on select "Today Yesterday Custom Range" at bounding box center [332, 109] width 80 height 18
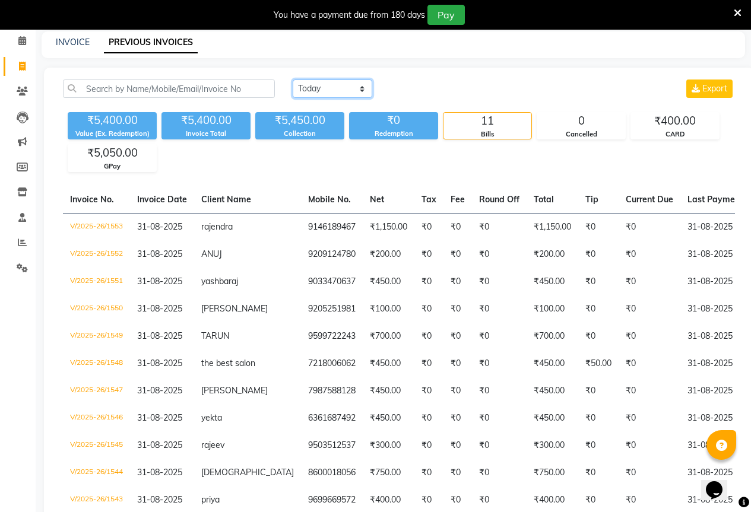
scroll to position [30, 0]
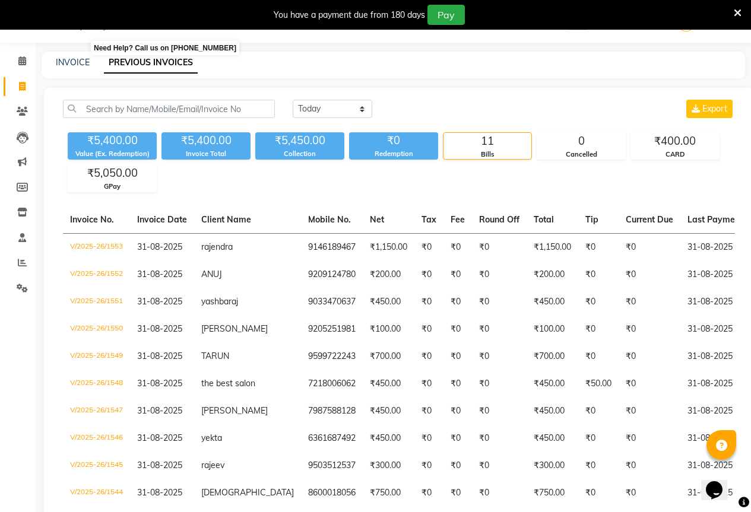
click at [139, 31] on b "08047224946" at bounding box center [157, 21] width 52 height 33
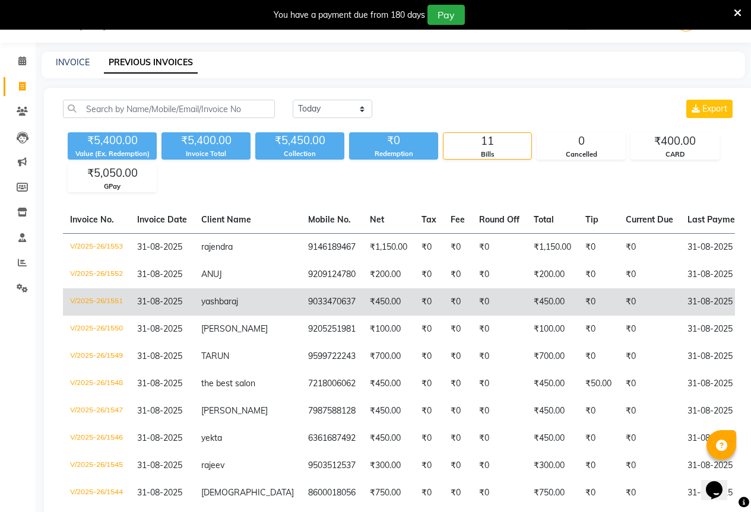
click at [363, 309] on td "₹450.00" at bounding box center [389, 301] width 52 height 27
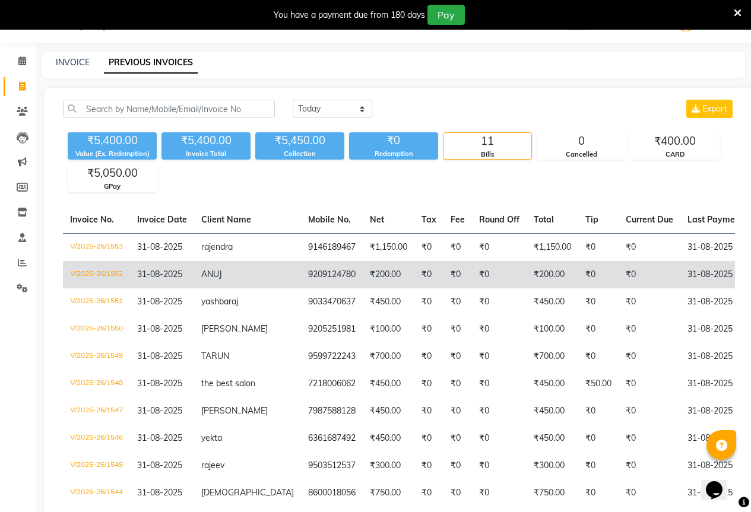
click at [414, 280] on td "₹0" at bounding box center [428, 274] width 29 height 27
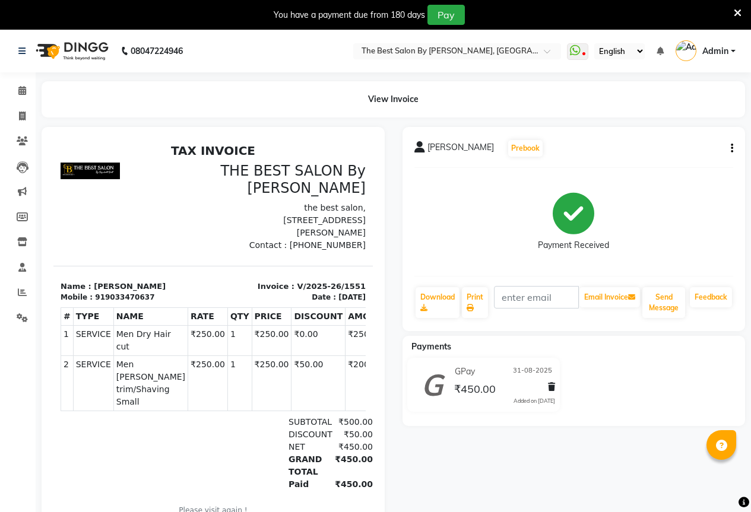
click at [731, 148] on icon "button" at bounding box center [731, 148] width 2 height 1
click at [659, 153] on div "Edit Item Staff" at bounding box center [672, 148] width 81 height 15
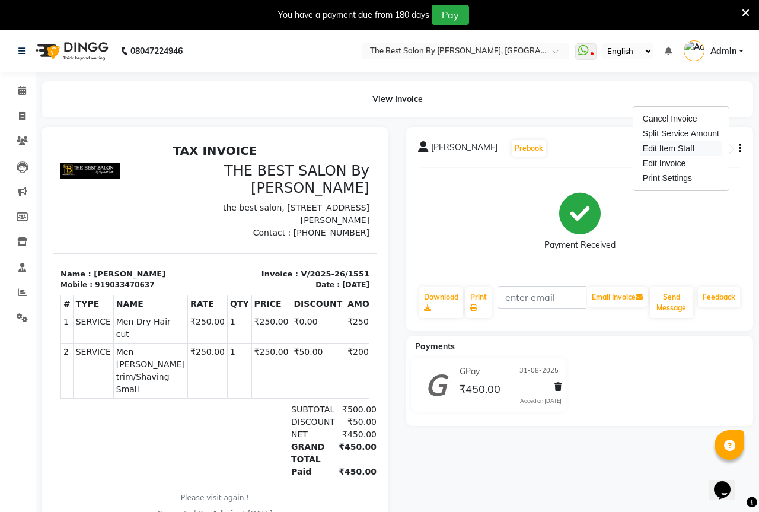
select select "61553"
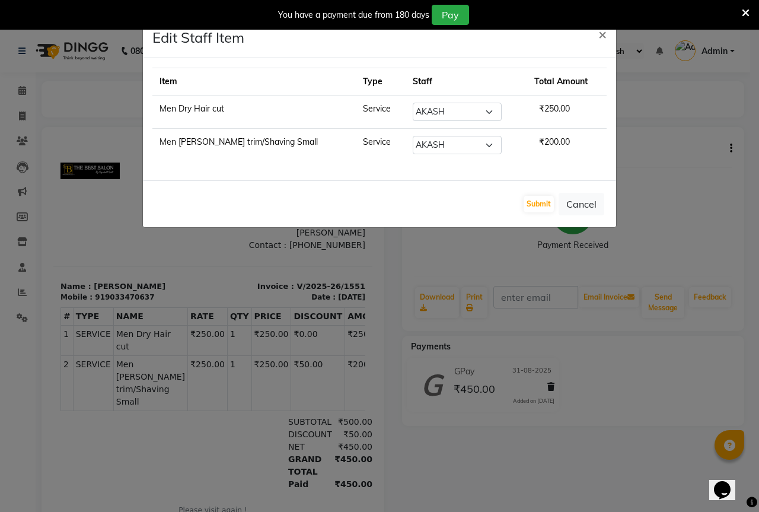
click at [657, 221] on ngb-modal-window "Edit Staff Item × Item Type Staff Total Amount Men Dry Hair cut Service Select …" at bounding box center [379, 256] width 759 height 512
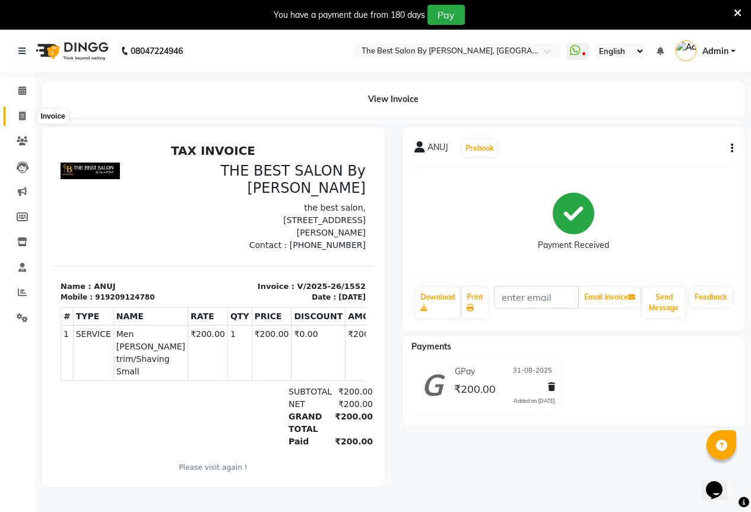
click at [26, 116] on span at bounding box center [22, 117] width 21 height 14
select select "7209"
select select "service"
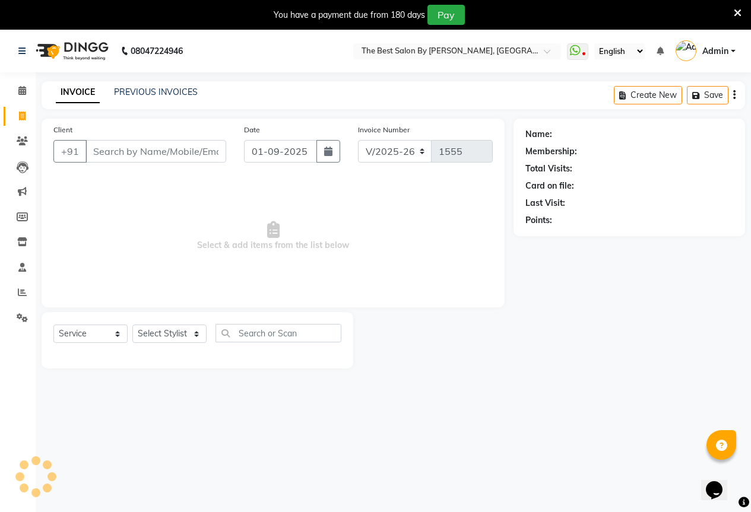
scroll to position [30, 0]
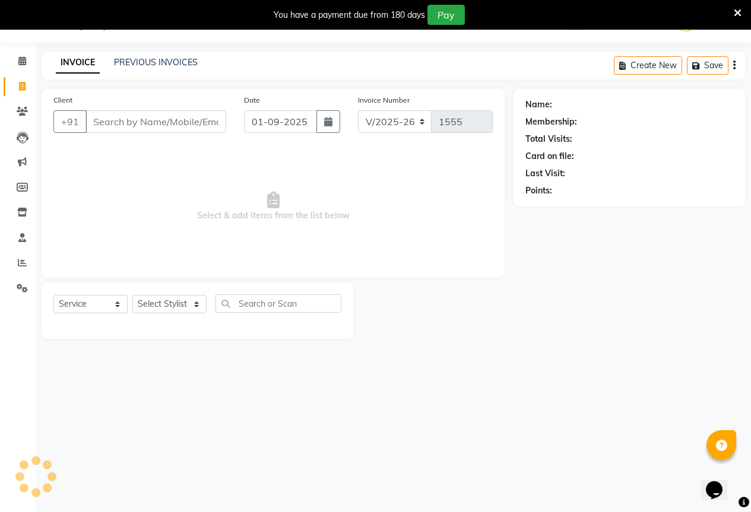
click at [173, 120] on input "Client" at bounding box center [155, 121] width 141 height 23
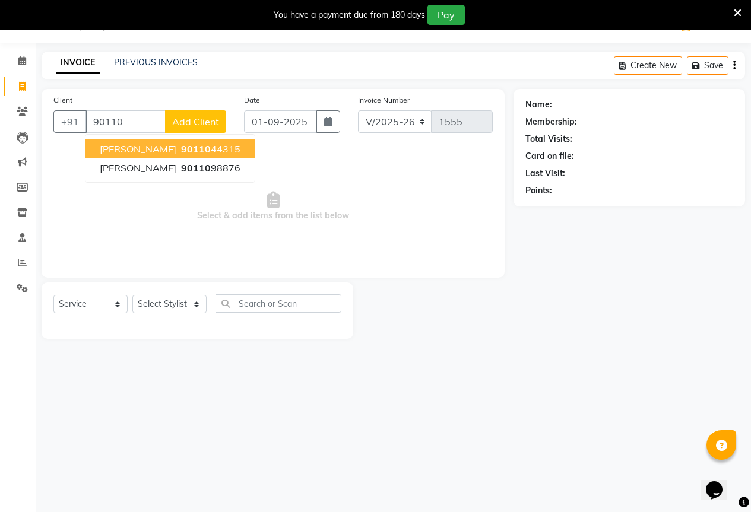
click at [181, 148] on span "90110" at bounding box center [196, 149] width 30 height 12
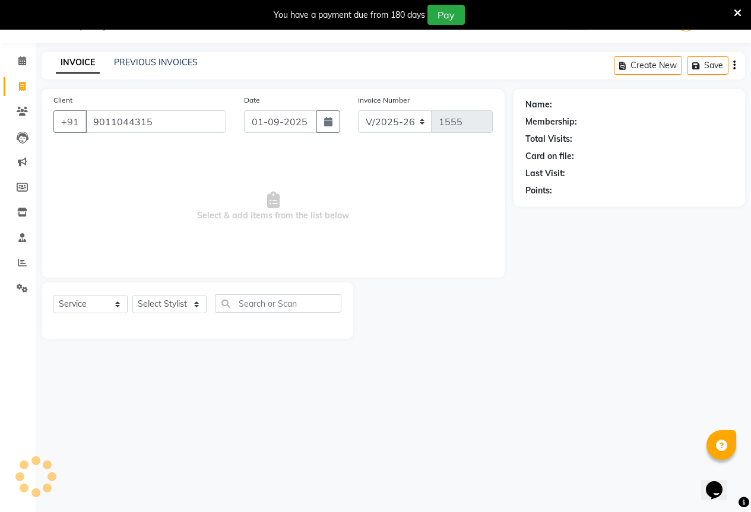
type input "9011044315"
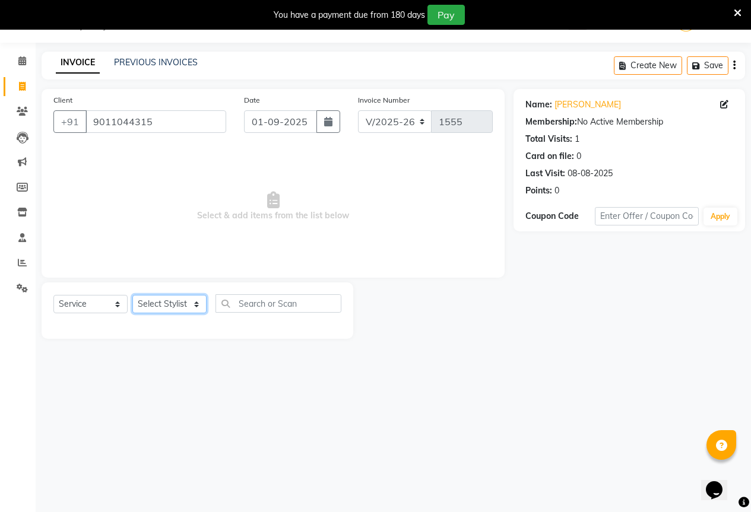
click at [152, 305] on select "Select Stylist AKASH KAJAL [PERSON_NAME] [PERSON_NAME] [PERSON_NAME]" at bounding box center [169, 304] width 74 height 18
select select "61553"
click at [132, 295] on select "Select Stylist AKASH KAJAL [PERSON_NAME] [PERSON_NAME] [PERSON_NAME]" at bounding box center [169, 304] width 74 height 18
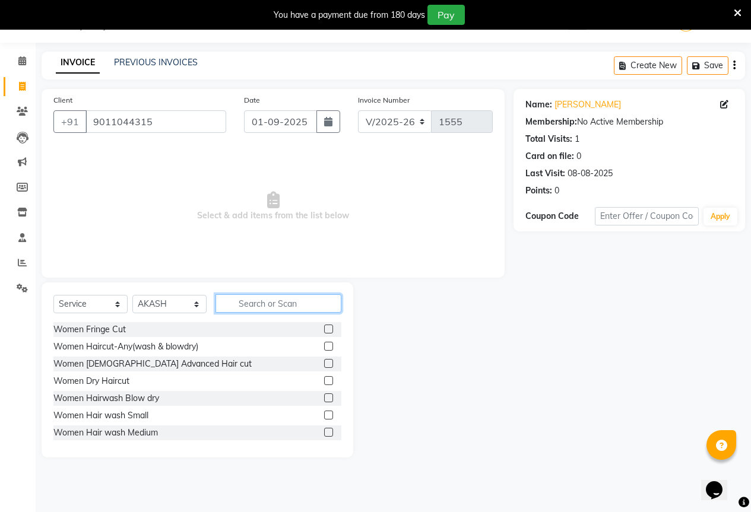
click at [243, 301] on input "text" at bounding box center [278, 303] width 126 height 18
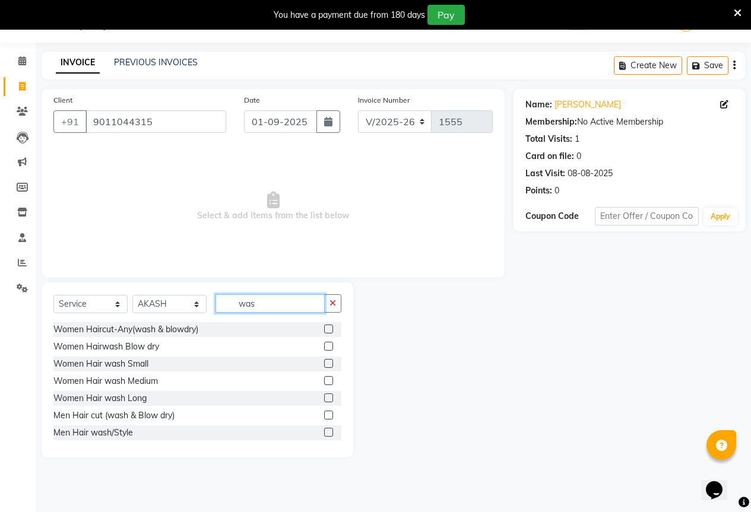
type input "was"
click at [324, 412] on label at bounding box center [328, 415] width 9 height 9
click at [324, 412] on input "checkbox" at bounding box center [328, 416] width 8 height 8
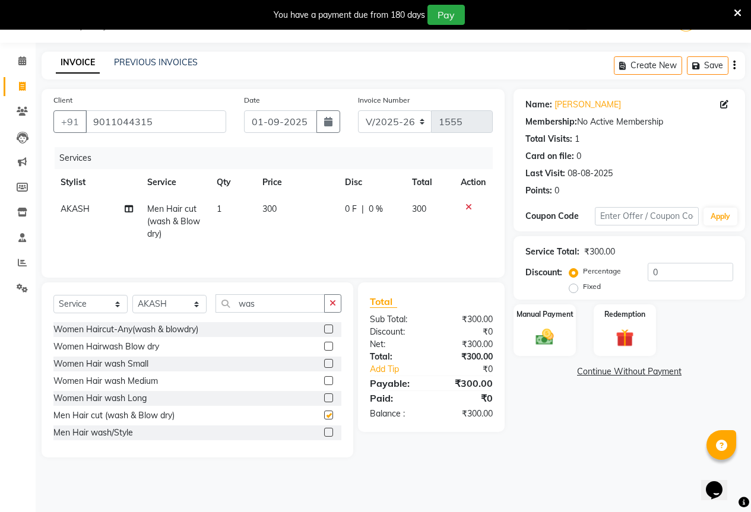
checkbox input "false"
click at [533, 322] on div "Manual Payment" at bounding box center [544, 330] width 65 height 54
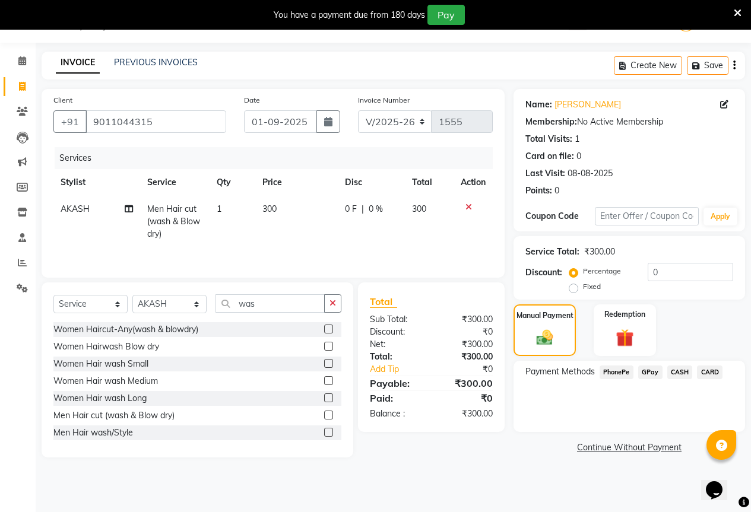
click at [654, 372] on span "GPay" at bounding box center [650, 372] width 24 height 14
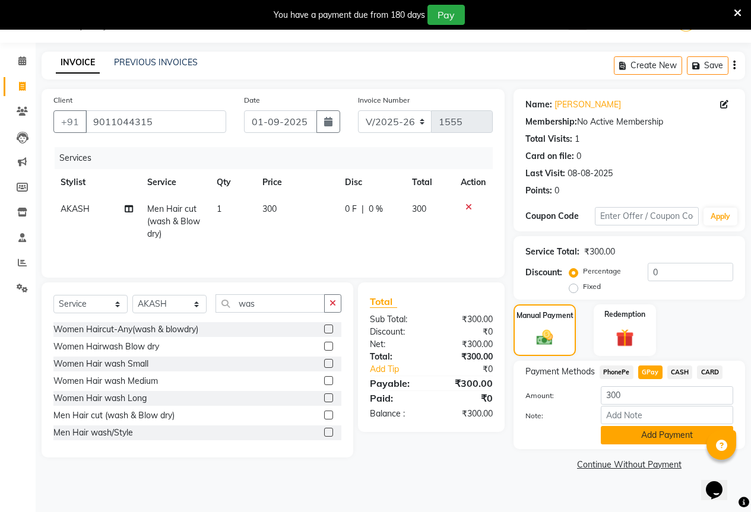
click at [691, 440] on button "Add Payment" at bounding box center [666, 435] width 132 height 18
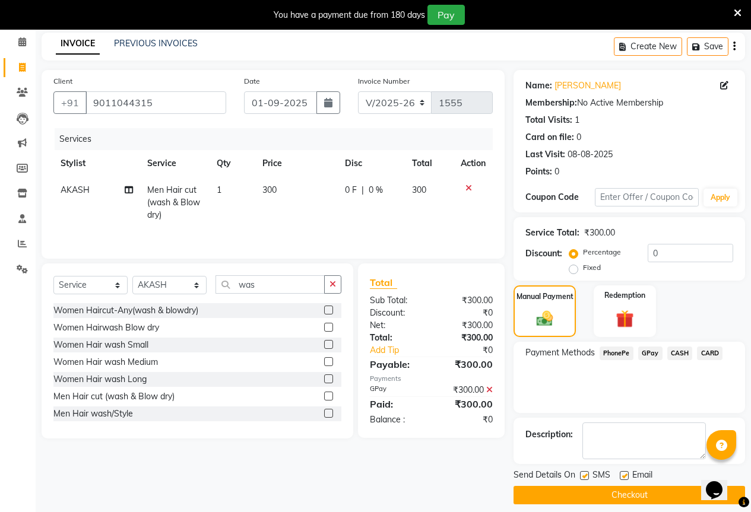
scroll to position [59, 0]
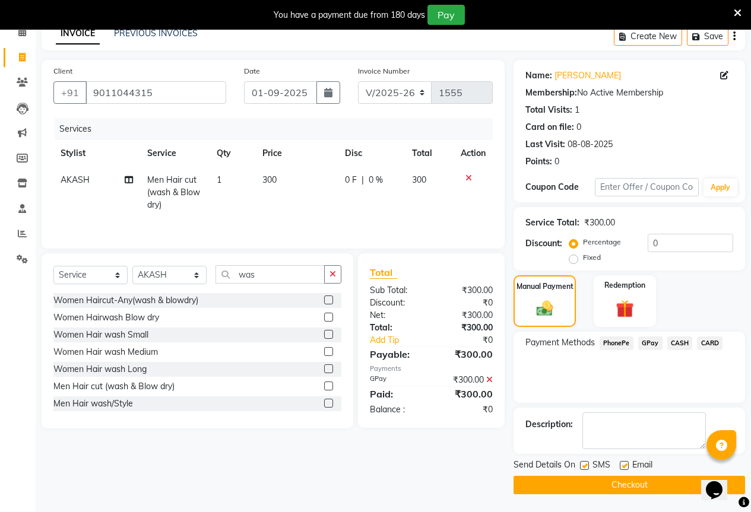
click at [651, 477] on button "Checkout" at bounding box center [628, 485] width 231 height 18
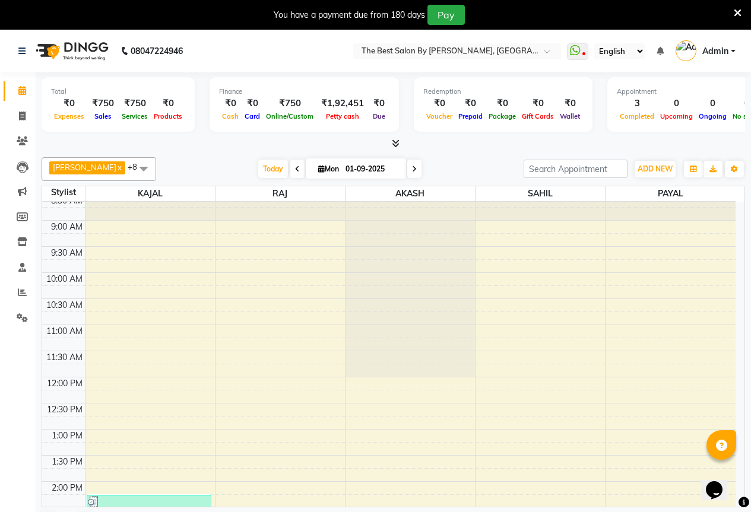
scroll to position [119, 0]
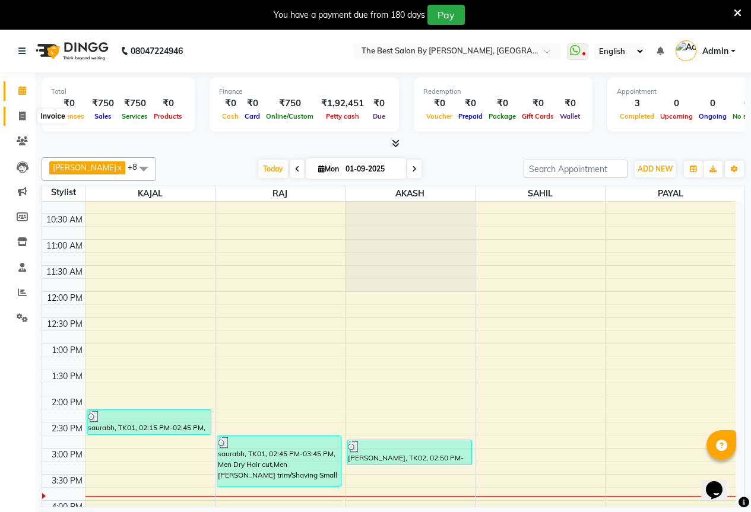
click at [26, 119] on icon at bounding box center [22, 116] width 7 height 9
select select "7209"
select select "service"
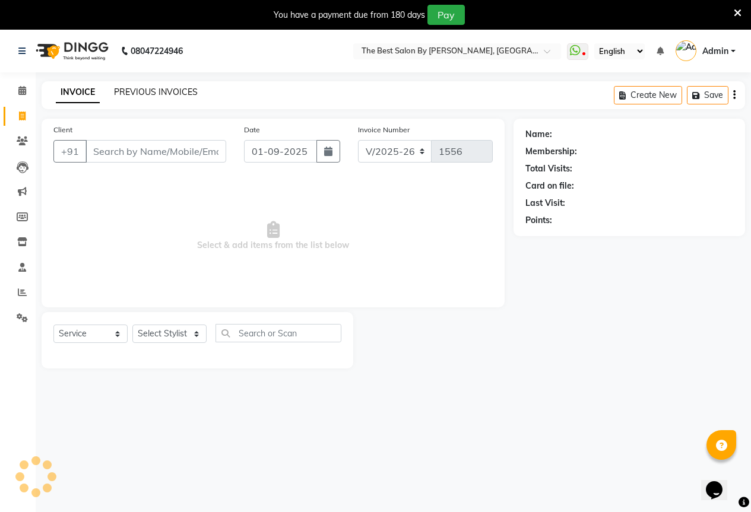
click at [138, 90] on link "PREVIOUS INVOICES" at bounding box center [156, 92] width 84 height 11
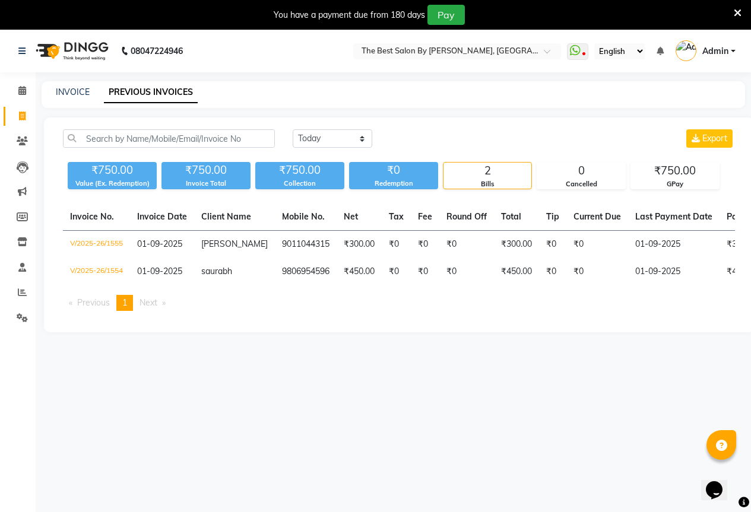
click at [354, 379] on div "08047224946 Select Location × The Best Salon By [PERSON_NAME], Wakad WhatsApp S…" at bounding box center [375, 286] width 751 height 512
click at [51, 97] on div "INVOICE PREVIOUS INVOICES" at bounding box center [386, 92] width 689 height 12
click at [82, 91] on link "INVOICE" at bounding box center [73, 92] width 34 height 11
select select "service"
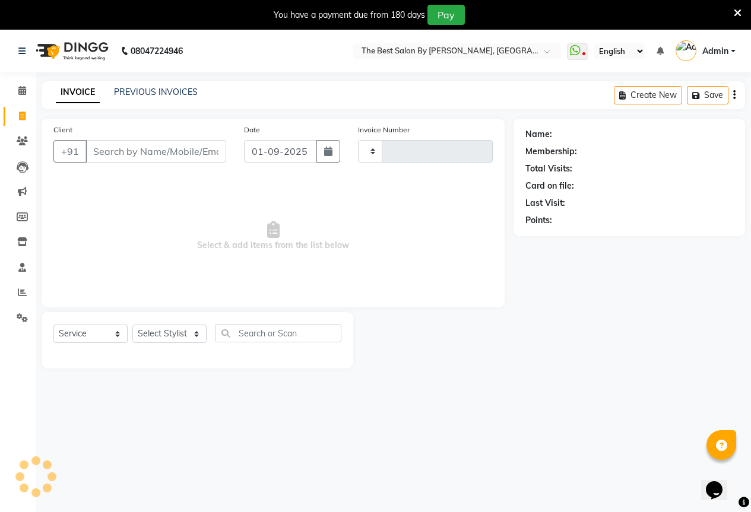
type input "1556"
select select "7209"
click at [107, 148] on input "Client" at bounding box center [155, 151] width 141 height 23
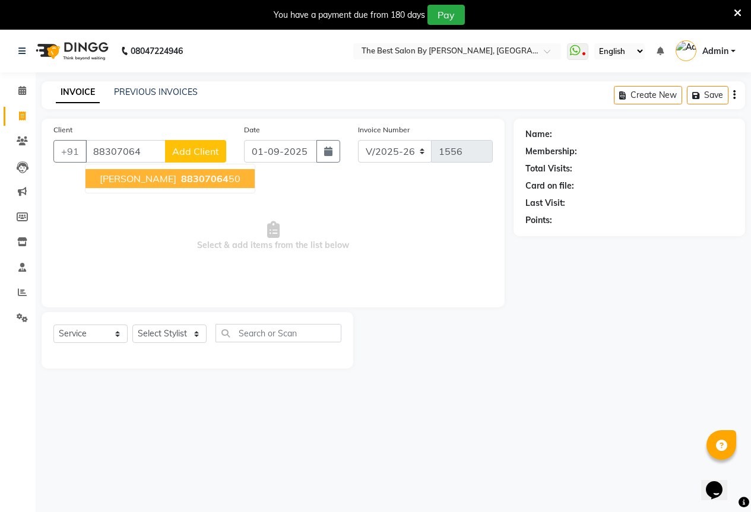
click at [181, 177] on span "88307064" at bounding box center [204, 179] width 47 height 12
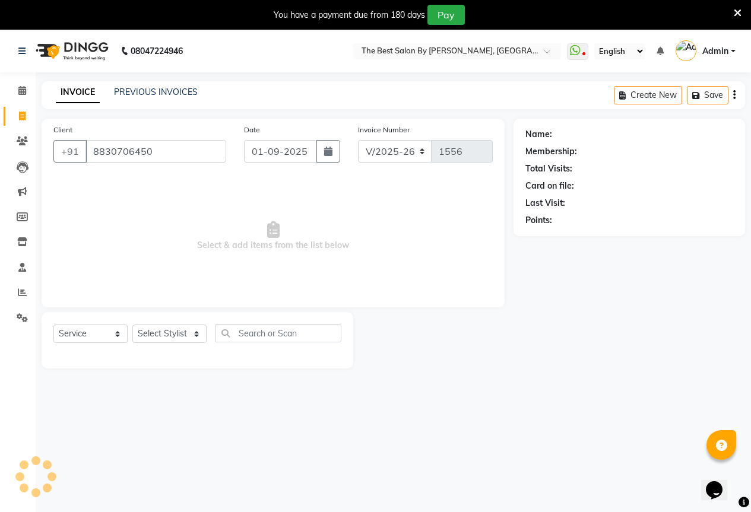
type input "8830706450"
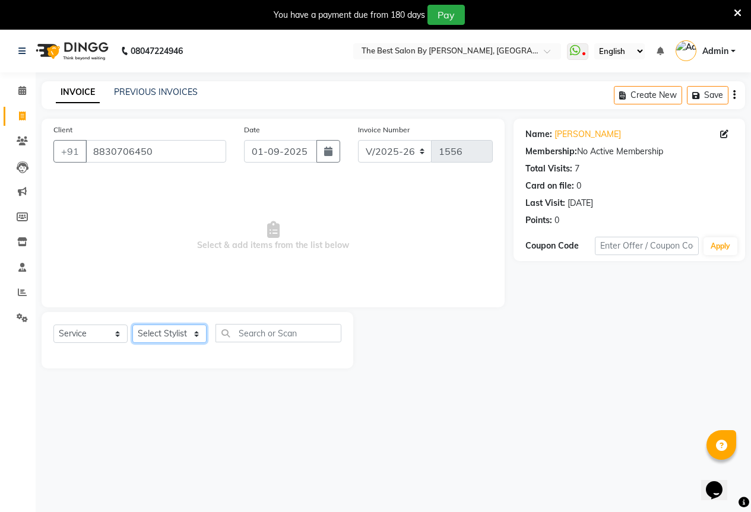
click at [164, 326] on select "Select Stylist AKASH KAJAL [PERSON_NAME] [PERSON_NAME] [PERSON_NAME]" at bounding box center [169, 334] width 74 height 18
drag, startPoint x: 91, startPoint y: 150, endPoint x: 188, endPoint y: 142, distance: 97.0
click at [170, 151] on input "8830706450" at bounding box center [155, 151] width 141 height 23
click at [29, 135] on span at bounding box center [22, 142] width 21 height 14
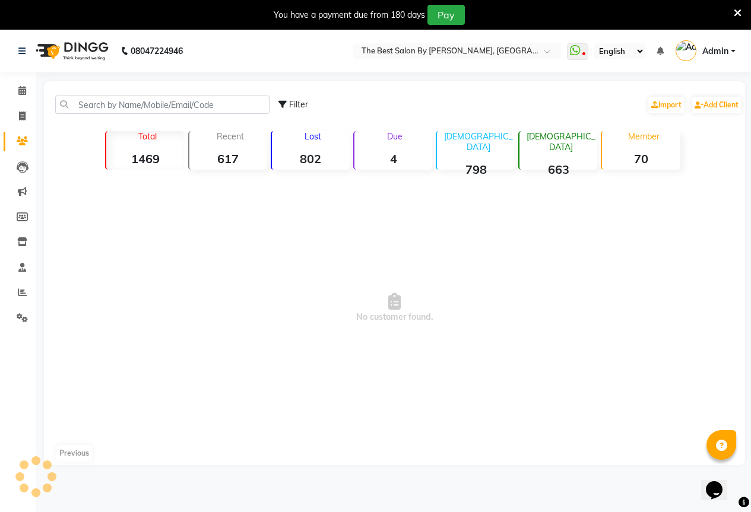
click at [185, 95] on div "Filter Import Add Client" at bounding box center [394, 104] width 696 height 37
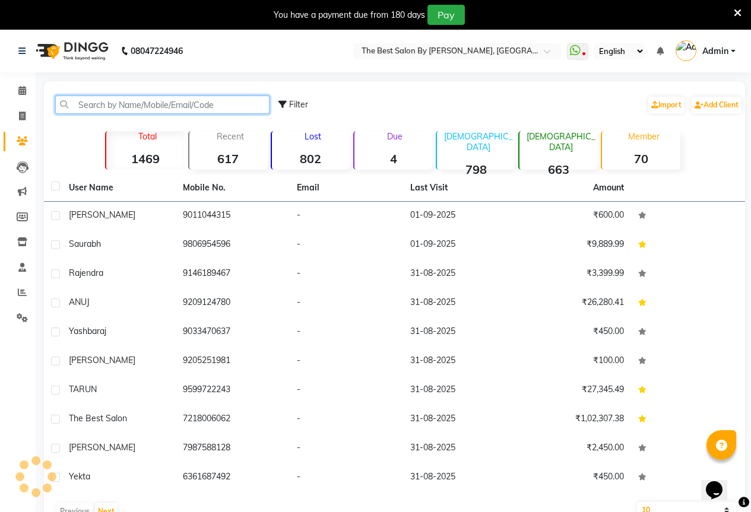
click at [198, 107] on input "text" at bounding box center [162, 105] width 214 height 18
paste input "8830706450"
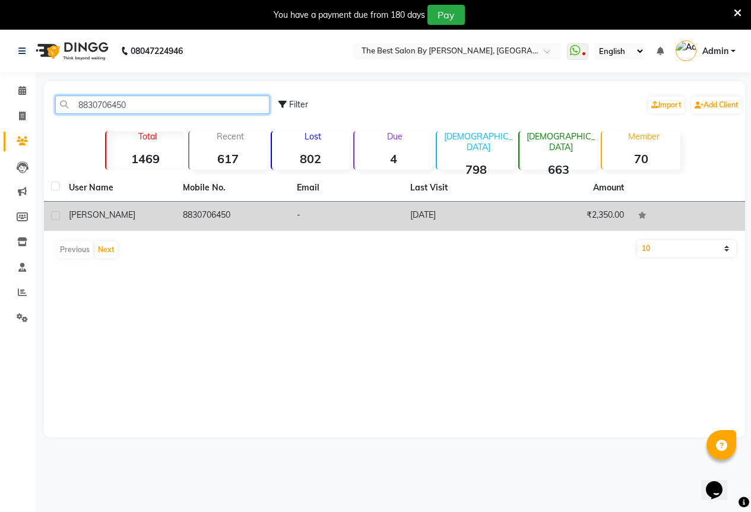
type input "8830706450"
click at [363, 214] on td "-" at bounding box center [347, 216] width 114 height 29
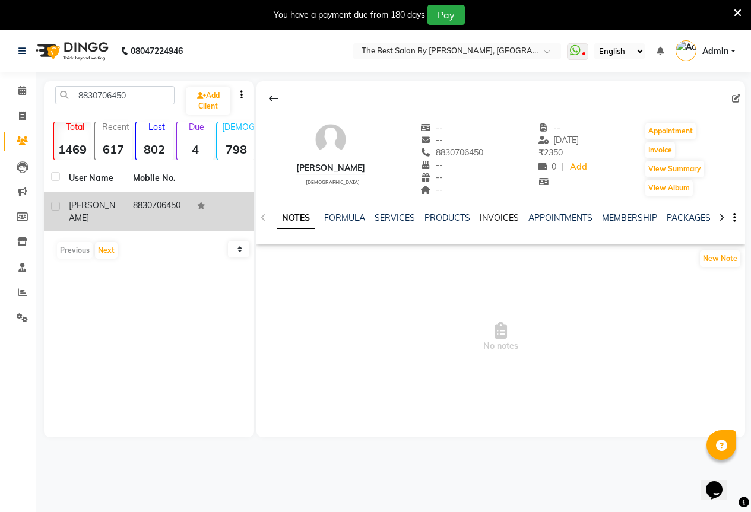
drag, startPoint x: 501, startPoint y: 216, endPoint x: 517, endPoint y: 247, distance: 35.6
click at [501, 216] on link "INVOICES" at bounding box center [498, 217] width 39 height 11
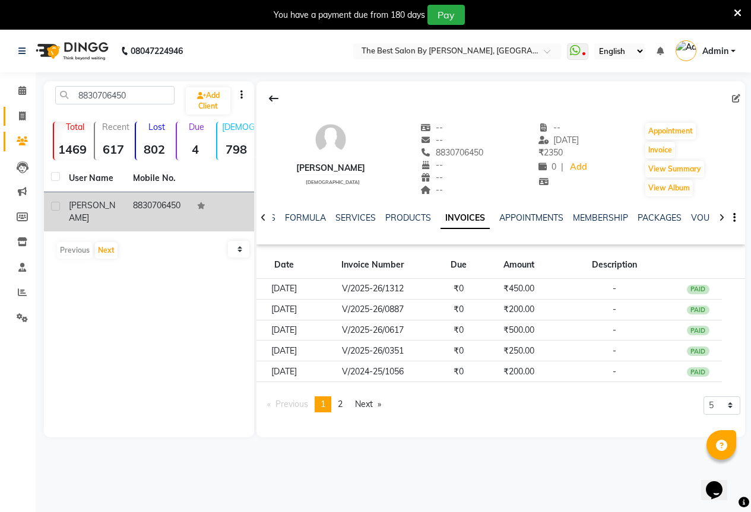
click at [26, 107] on link "Invoice" at bounding box center [18, 117] width 28 height 20
select select "7209"
select select "service"
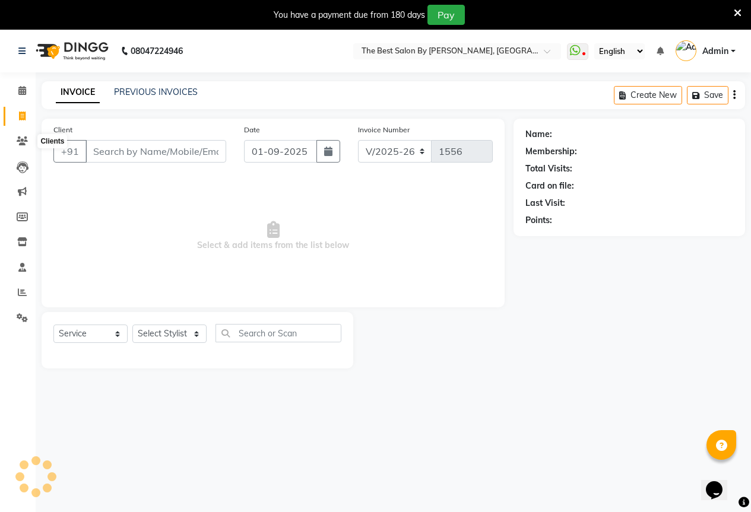
scroll to position [30, 0]
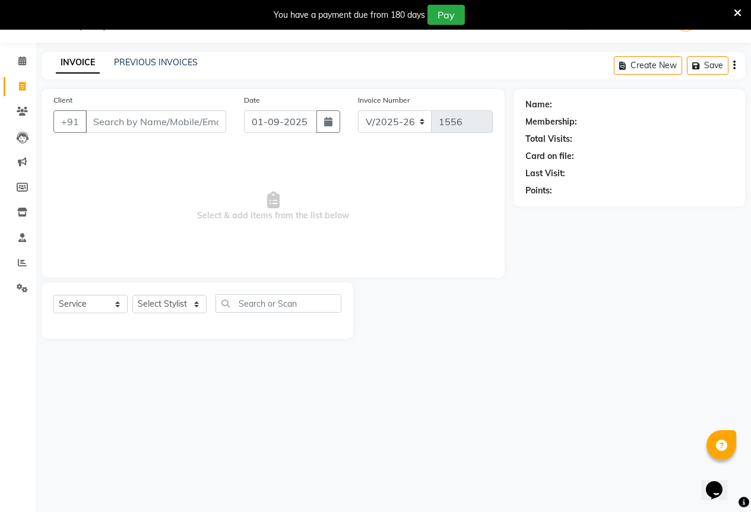
click at [168, 129] on input "Client" at bounding box center [155, 121] width 141 height 23
type input "8830706450"
drag, startPoint x: 166, startPoint y: 296, endPoint x: 166, endPoint y: 310, distance: 13.6
click at [166, 296] on select "Select Stylist AKASH KAJAL [PERSON_NAME] [PERSON_NAME] [PERSON_NAME]" at bounding box center [169, 304] width 74 height 18
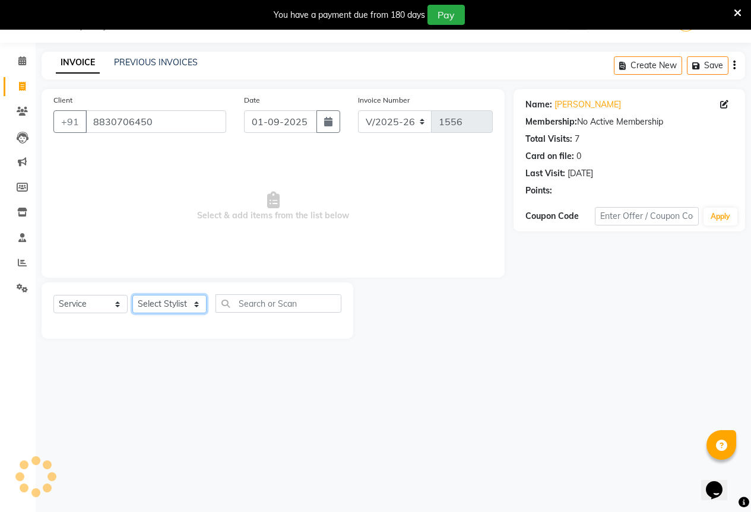
select select "61553"
click at [132, 295] on select "Select Stylist AKASH KAJAL [PERSON_NAME] [PERSON_NAME] [PERSON_NAME]" at bounding box center [169, 304] width 74 height 18
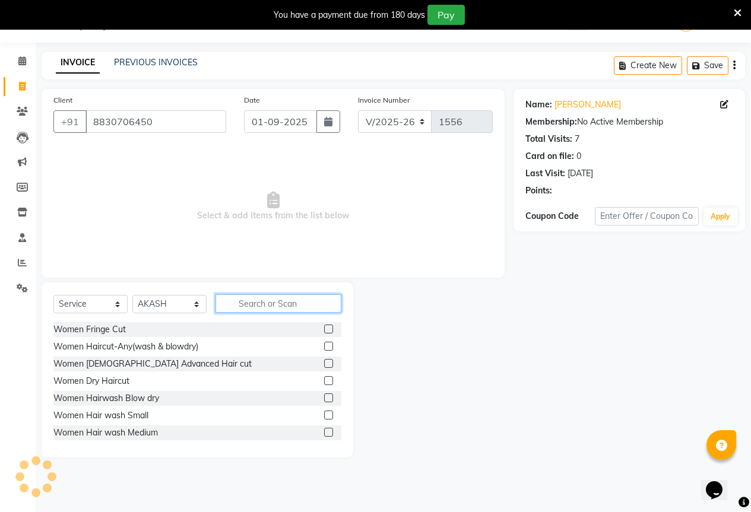
click at [228, 310] on input "text" at bounding box center [278, 303] width 126 height 18
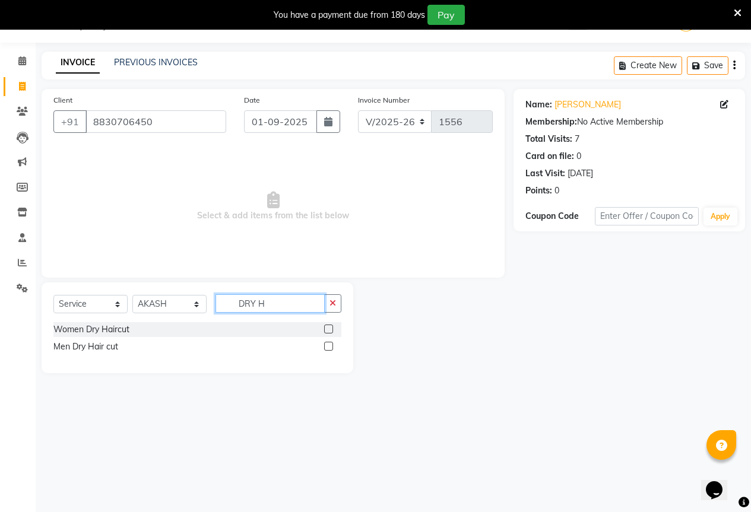
type input "DRY H"
click at [330, 346] on label at bounding box center [328, 346] width 9 height 9
click at [330, 346] on input "checkbox" at bounding box center [328, 347] width 8 height 8
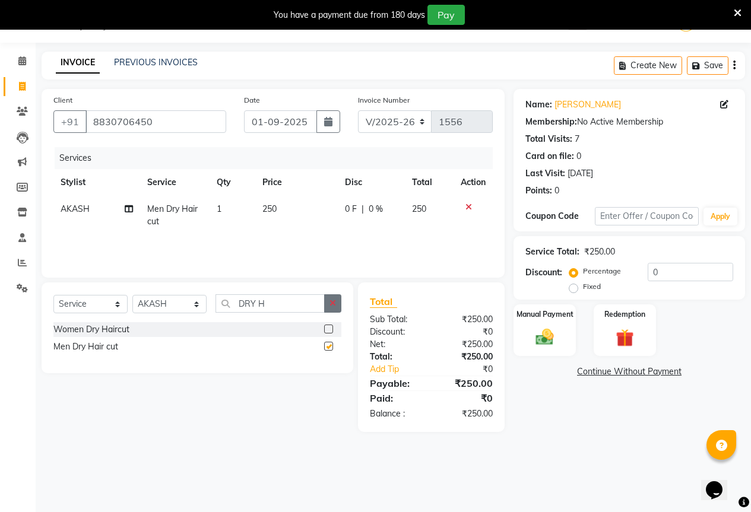
checkbox input "false"
click at [340, 311] on button "button" at bounding box center [332, 303] width 17 height 18
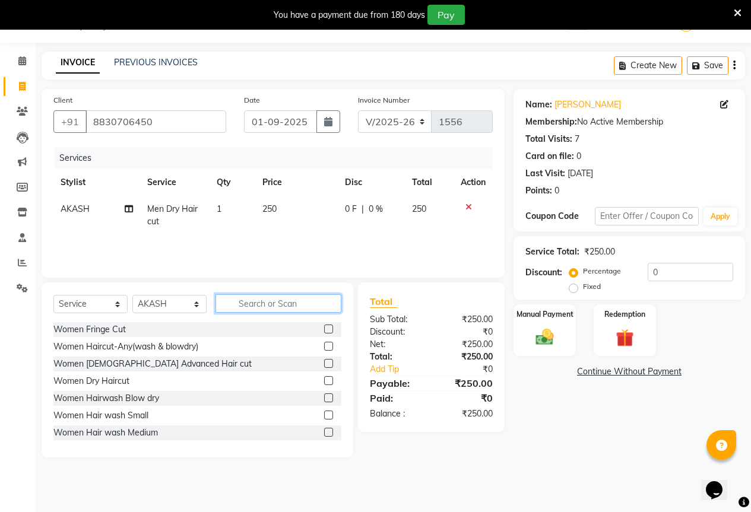
click at [310, 310] on input "text" at bounding box center [278, 303] width 126 height 18
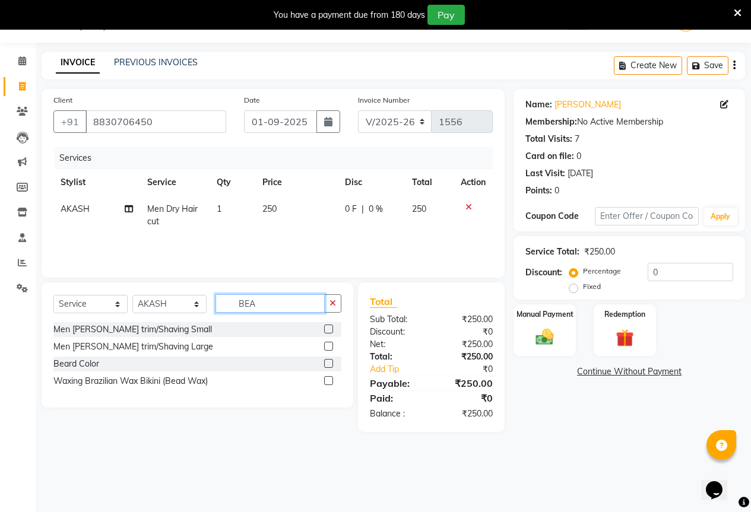
type input "BEA"
click at [331, 329] on label at bounding box center [328, 329] width 9 height 9
click at [331, 329] on input "checkbox" at bounding box center [328, 330] width 8 height 8
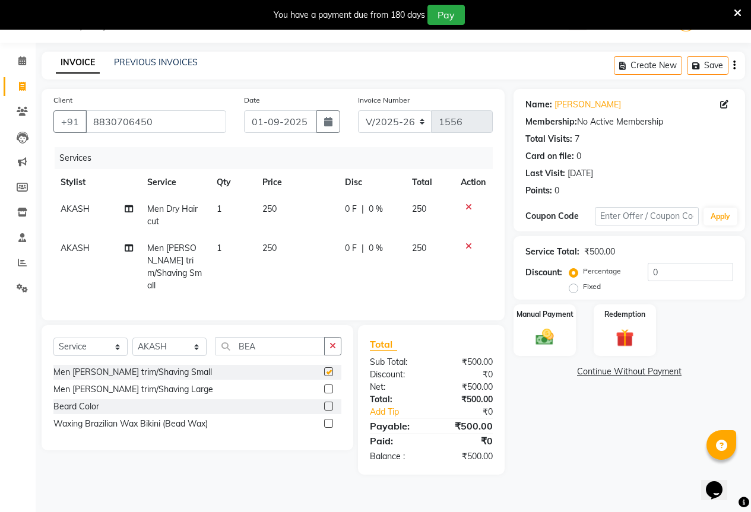
checkbox input "false"
click at [357, 255] on td "0 F | 0 %" at bounding box center [371, 267] width 67 height 64
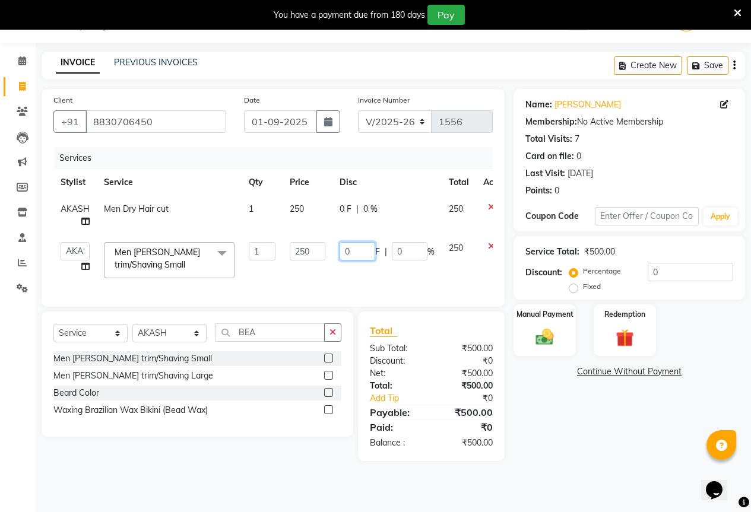
click at [366, 249] on input "0" at bounding box center [357, 251] width 36 height 18
type input "50"
click at [368, 293] on div "Services Stylist Service Qty Price Disc Total Action AKASH Men Dry Hair cut 1 2…" at bounding box center [272, 221] width 439 height 148
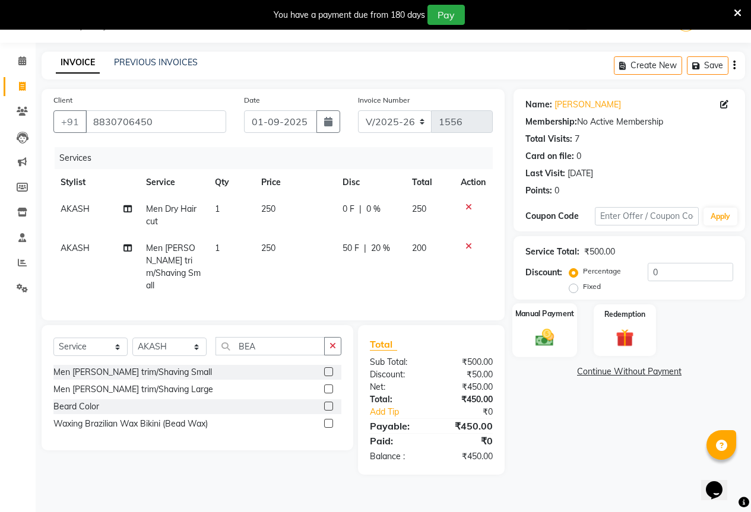
click at [540, 342] on img at bounding box center [544, 336] width 30 height 21
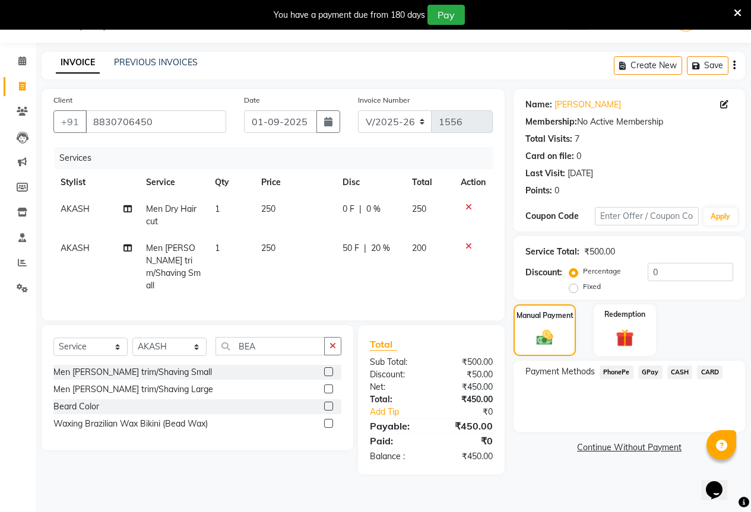
click at [644, 364] on div "Payment Methods PhonePe GPay CASH CARD" at bounding box center [628, 396] width 231 height 71
click at [650, 372] on span "GPay" at bounding box center [650, 372] width 24 height 14
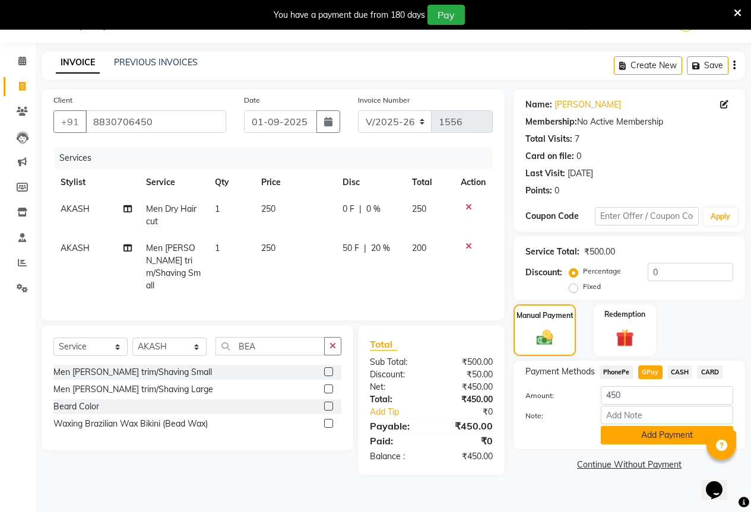
click at [664, 440] on button "Add Payment" at bounding box center [666, 435] width 132 height 18
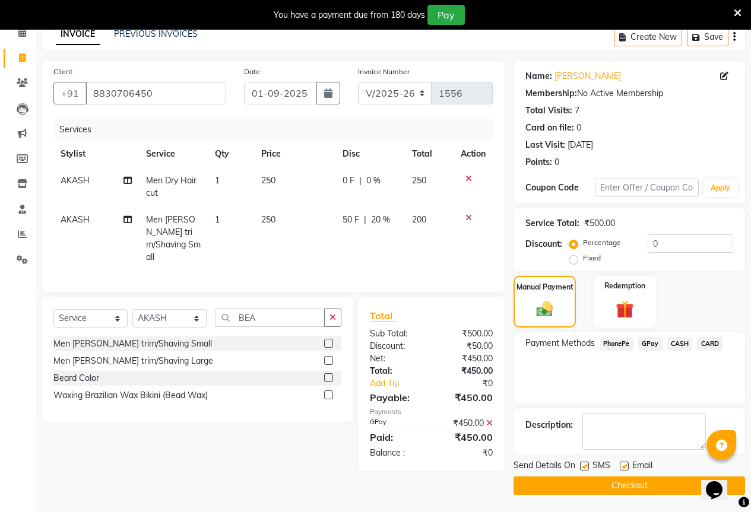
scroll to position [59, 0]
click at [653, 470] on div "Email" at bounding box center [640, 466] width 42 height 15
click at [650, 476] on button "Checkout" at bounding box center [628, 485] width 231 height 18
